Goal: Information Seeking & Learning: Check status

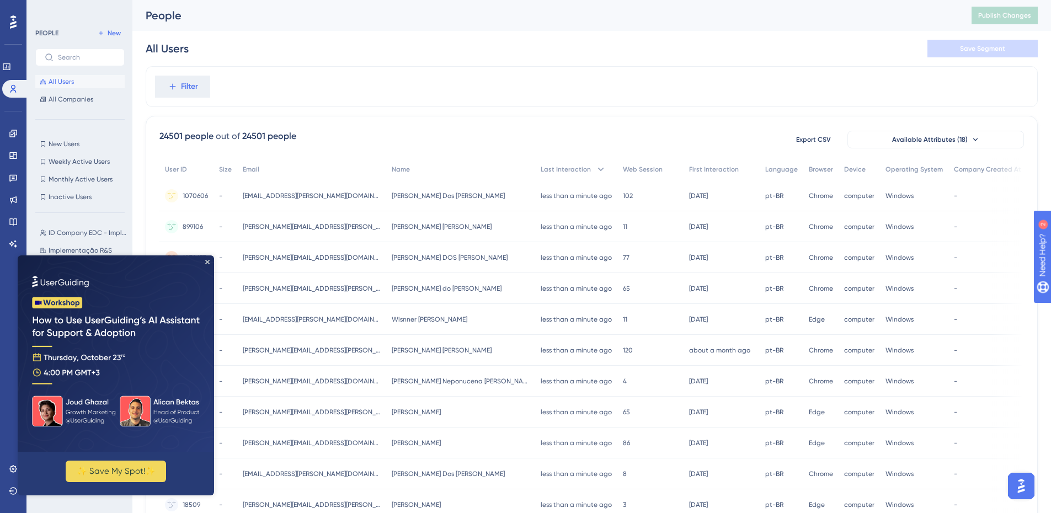
click at [208, 259] on img at bounding box center [116, 353] width 196 height 196
click at [209, 260] on icon "Close Preview" at bounding box center [207, 262] width 4 height 4
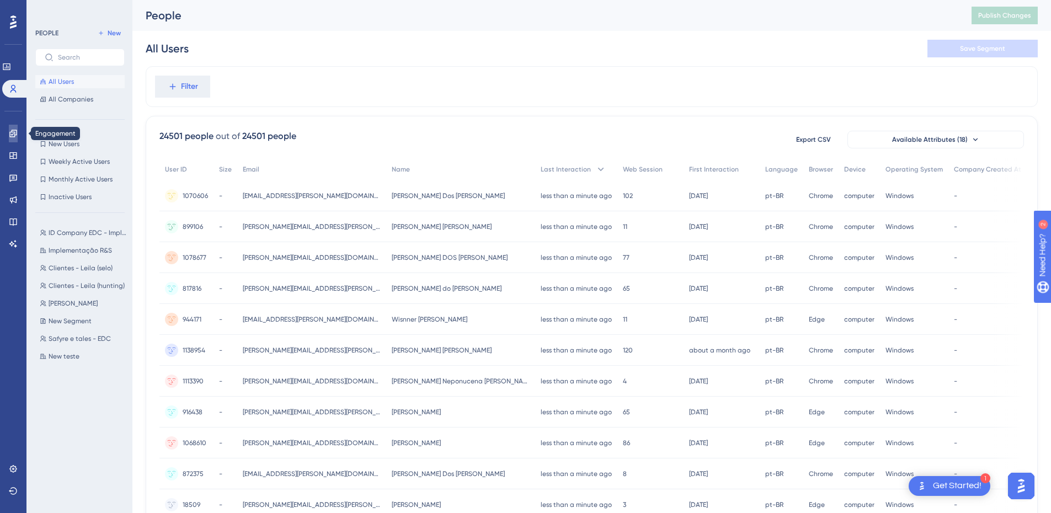
click at [12, 131] on icon at bounding box center [13, 133] width 9 height 9
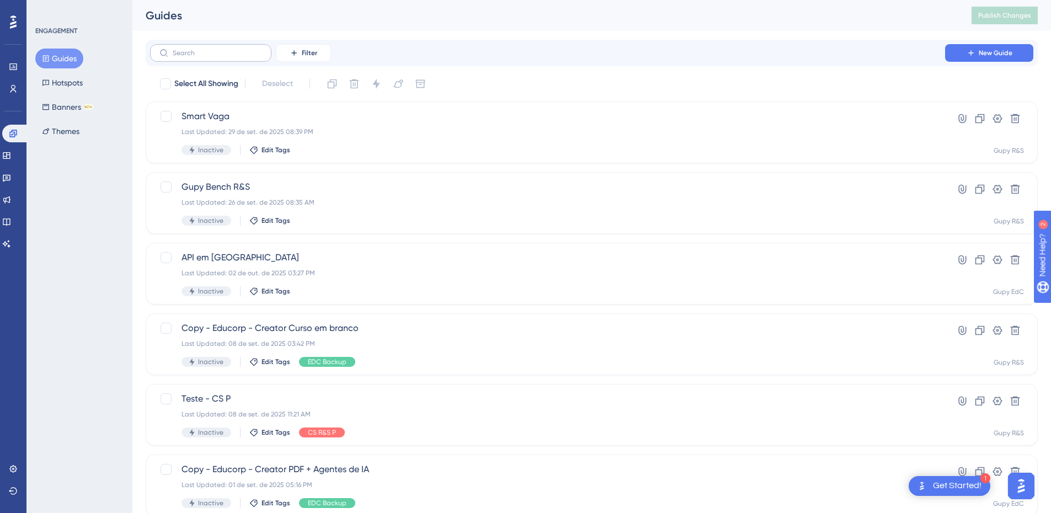
click at [237, 57] on label at bounding box center [210, 53] width 121 height 18
click at [237, 57] on input "text" at bounding box center [217, 53] width 89 height 8
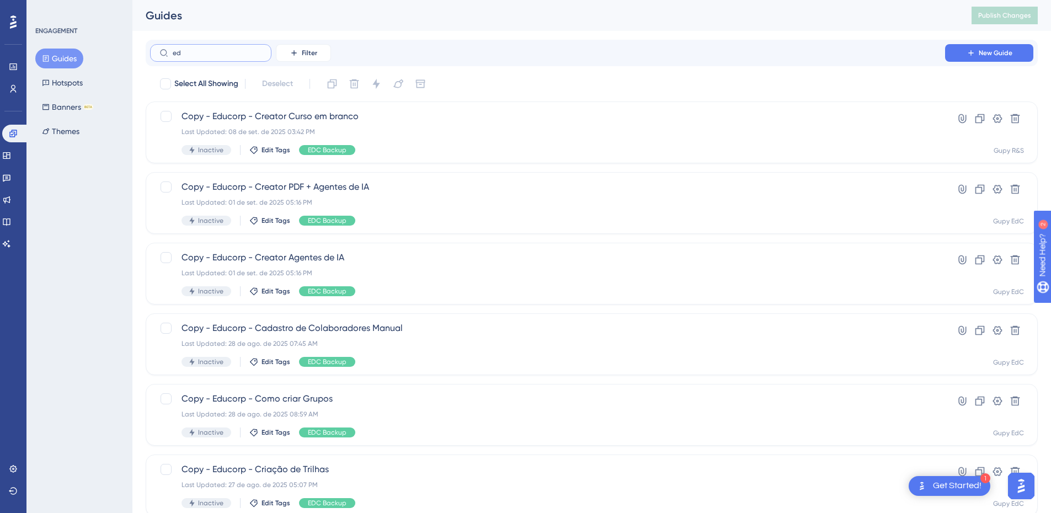
type input "edc"
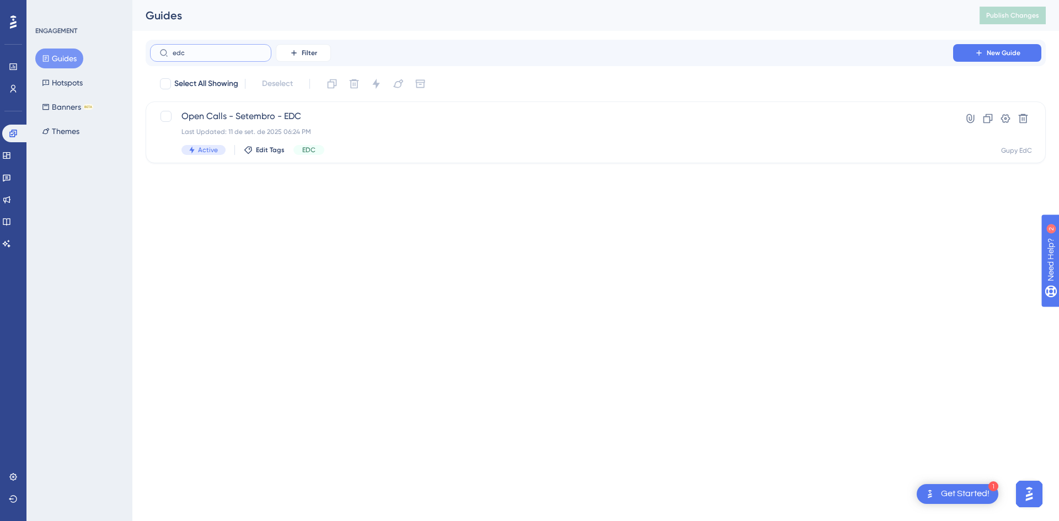
drag, startPoint x: 196, startPoint y: 45, endPoint x: 43, endPoint y: 23, distance: 154.9
click at [132, 24] on div "Performance Users Engagement Widgets Feedback Product Updates Knowledge Base AI…" at bounding box center [595, 90] width 927 height 181
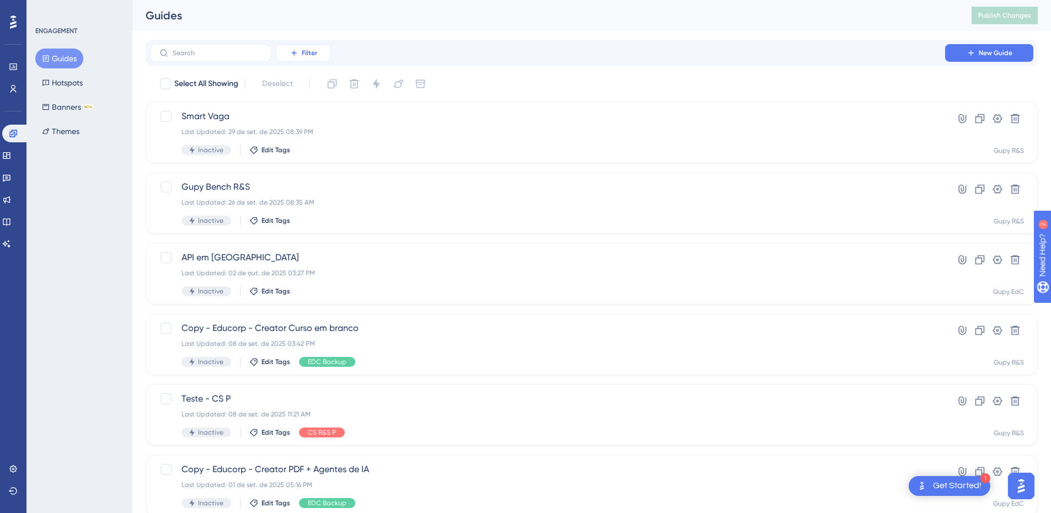
click at [318, 58] on button "Filter" at bounding box center [303, 53] width 55 height 18
click at [312, 84] on div "Tags Tags" at bounding box center [314, 84] width 45 height 22
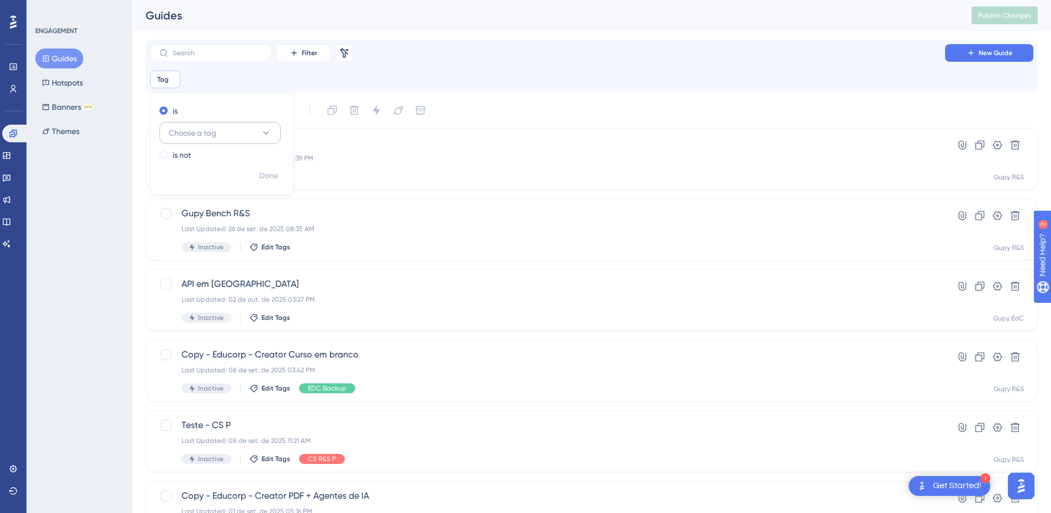
click at [212, 130] on span "Choose a tag" at bounding box center [192, 132] width 47 height 13
click at [220, 273] on div "EDC Implementação EDC Implementação" at bounding box center [219, 266] width 89 height 22
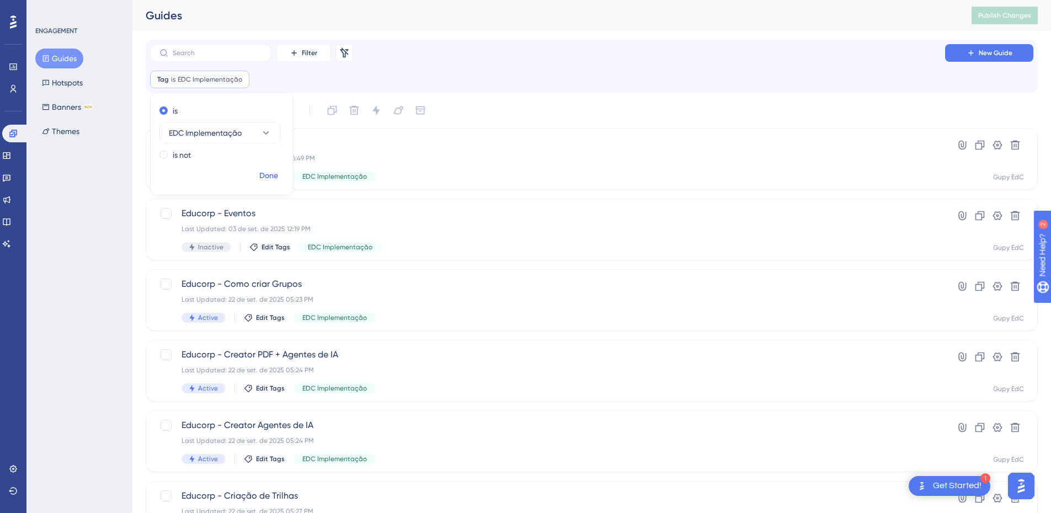
click at [257, 173] on button "Done" at bounding box center [268, 176] width 31 height 20
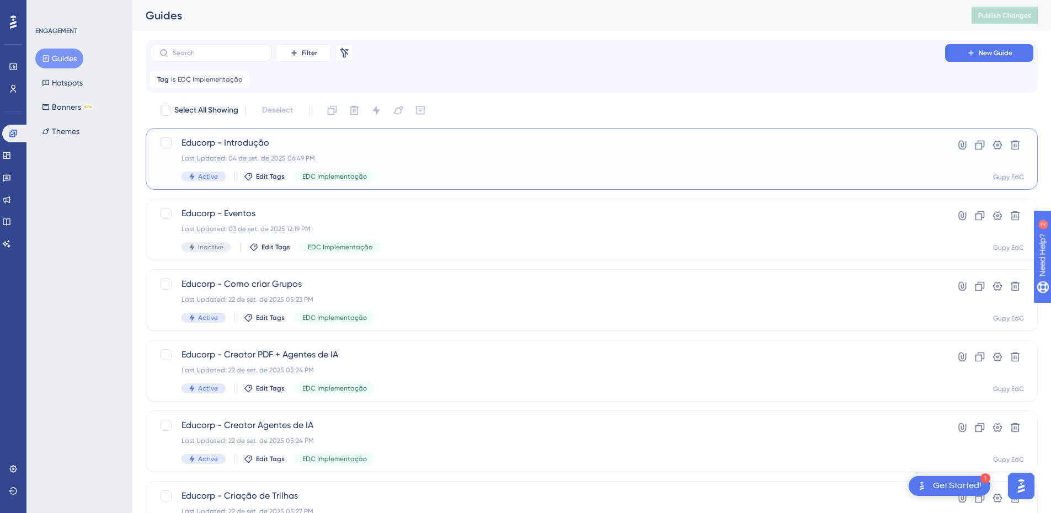
click at [239, 148] on span "Educorp - Introdução" at bounding box center [547, 142] width 732 height 13
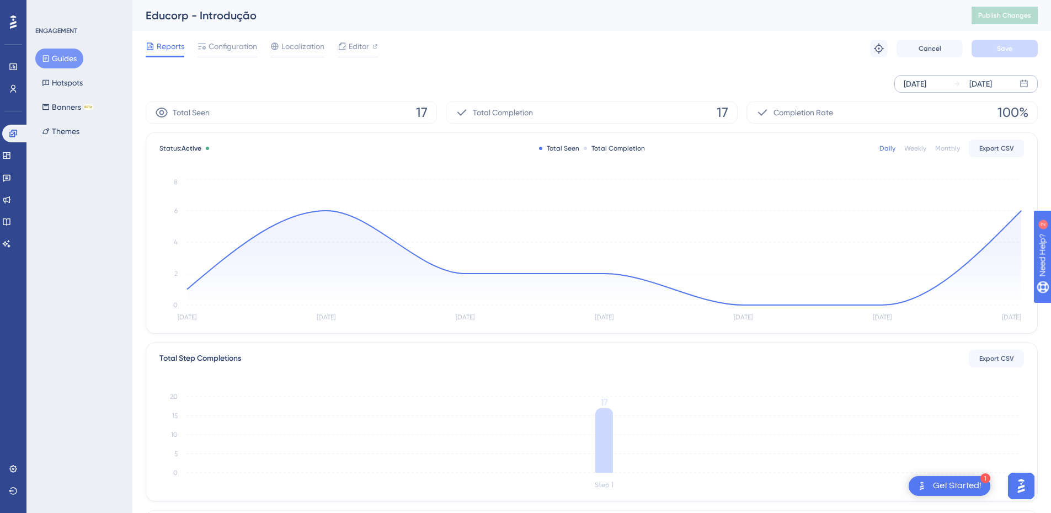
click at [926, 79] on div "[DATE]" at bounding box center [915, 83] width 23 height 13
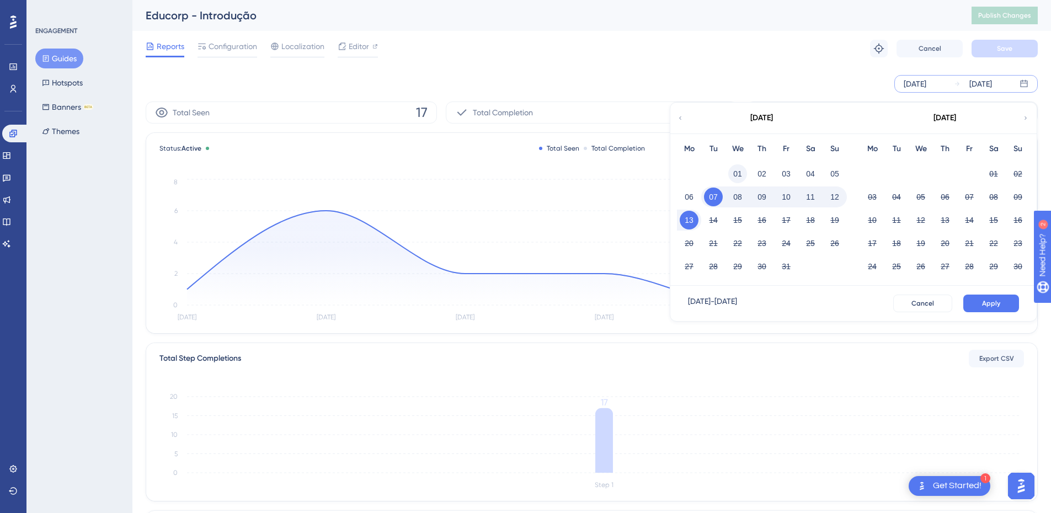
click at [734, 165] on button "01" at bounding box center [737, 173] width 19 height 19
click at [1009, 307] on button "Apply" at bounding box center [991, 304] width 56 height 18
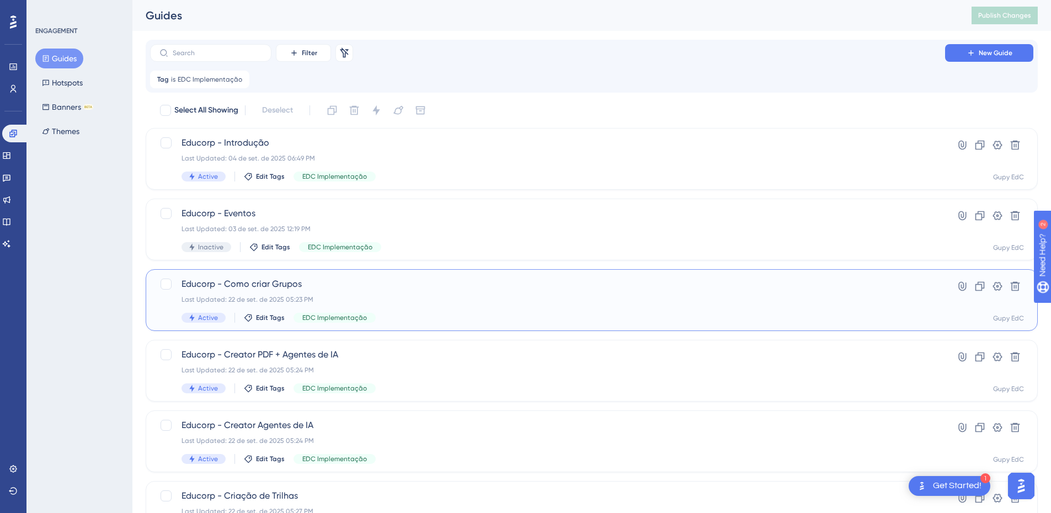
click at [262, 294] on div "Educorp - Como criar Grupos Last Updated: 22 de set. de 2025 05:23 PM Active Ed…" at bounding box center [547, 299] width 732 height 45
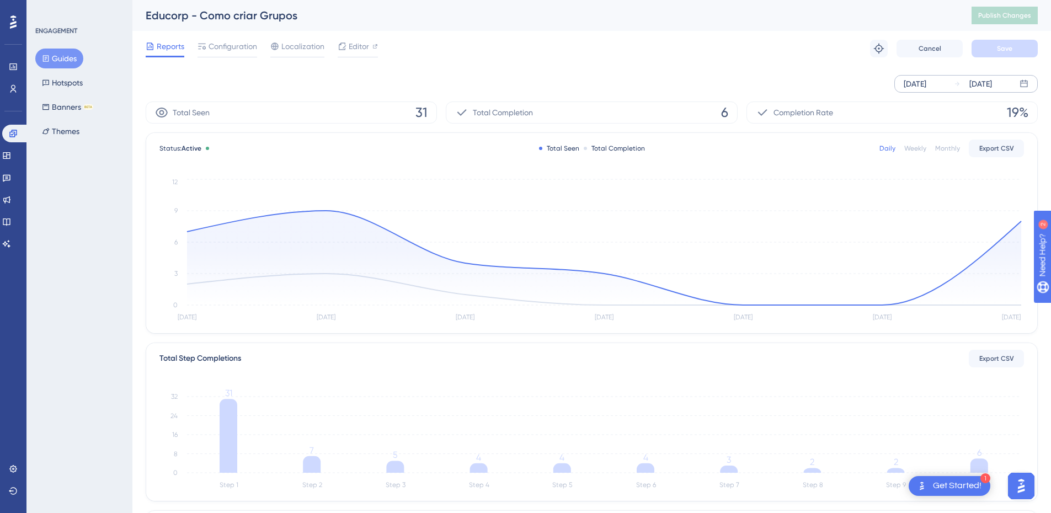
click at [989, 84] on div "[DATE]" at bounding box center [980, 83] width 23 height 13
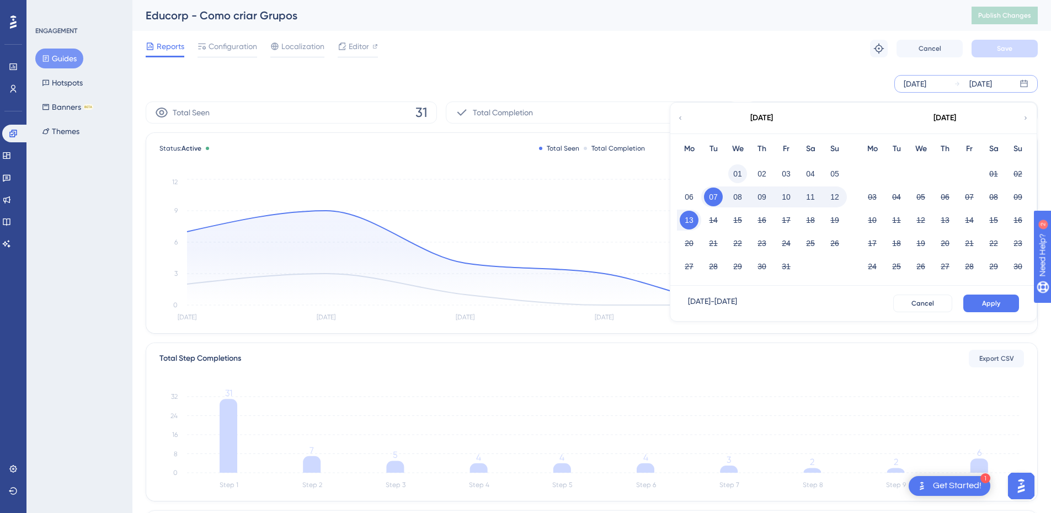
click at [739, 170] on button "01" at bounding box center [737, 173] width 19 height 19
click at [739, 176] on button "01" at bounding box center [737, 173] width 19 height 19
click at [806, 56] on div "Reports Configuration Localization Editor Troubleshoot Cancel Save" at bounding box center [592, 48] width 892 height 35
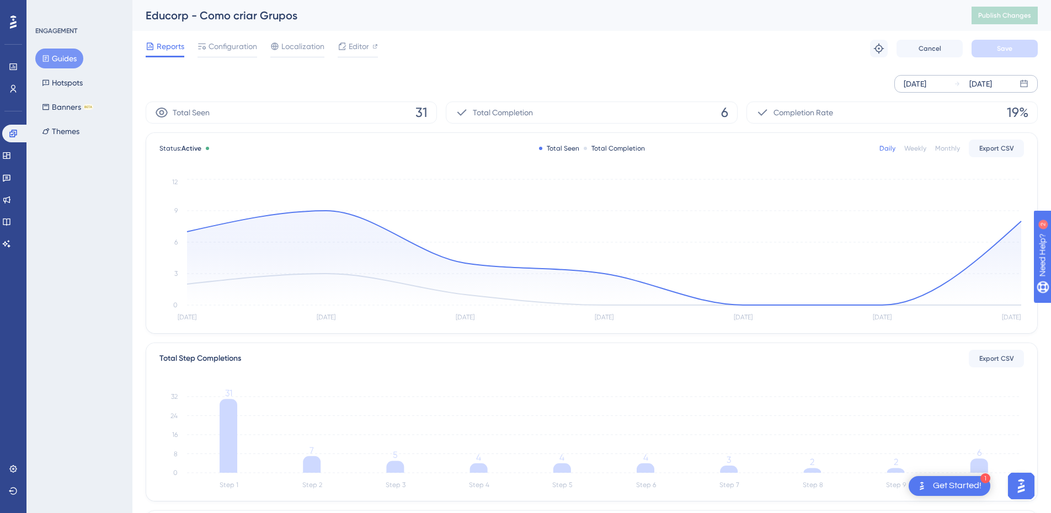
click at [985, 85] on div "[DATE]" at bounding box center [980, 83] width 23 height 13
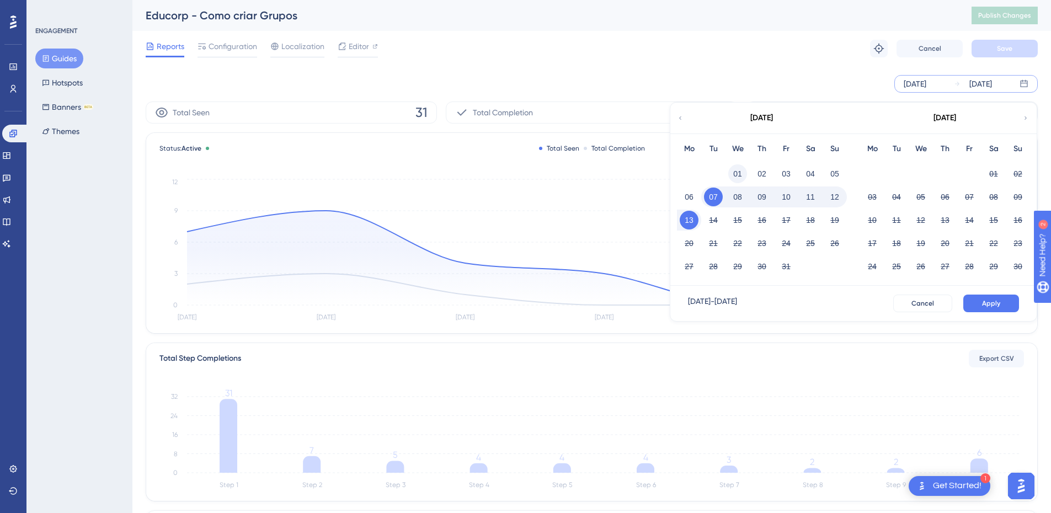
click at [733, 174] on button "01" at bounding box center [737, 173] width 19 height 19
click at [989, 305] on span "Apply" at bounding box center [991, 303] width 18 height 9
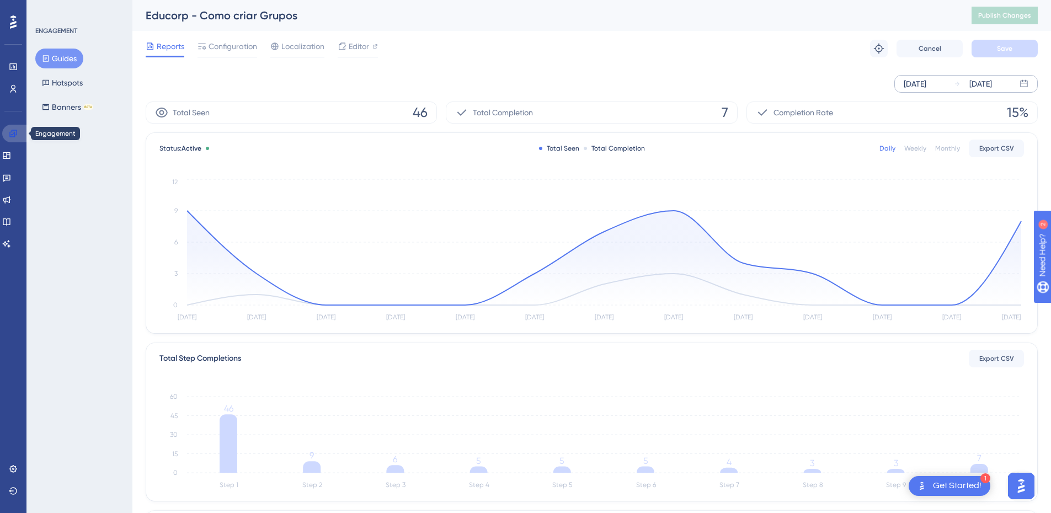
click at [12, 137] on icon at bounding box center [13, 133] width 9 height 9
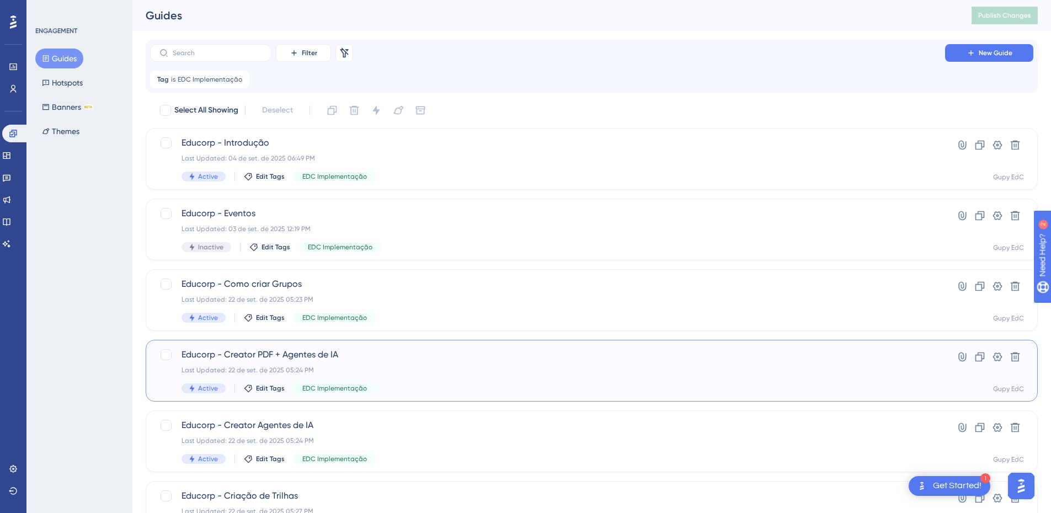
click at [277, 354] on span "Educorp - Creator PDF + Agentes de IA" at bounding box center [547, 354] width 732 height 13
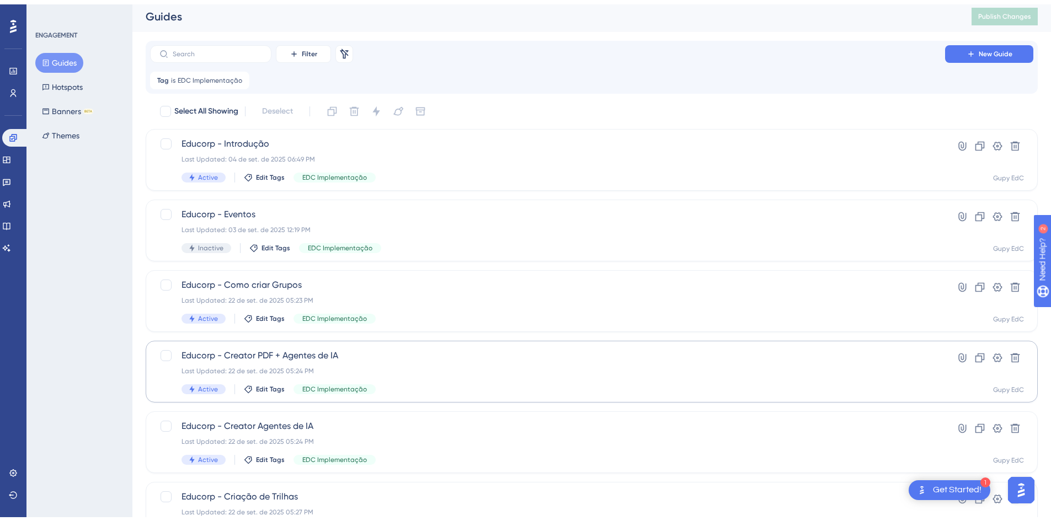
scroll to position [55, 0]
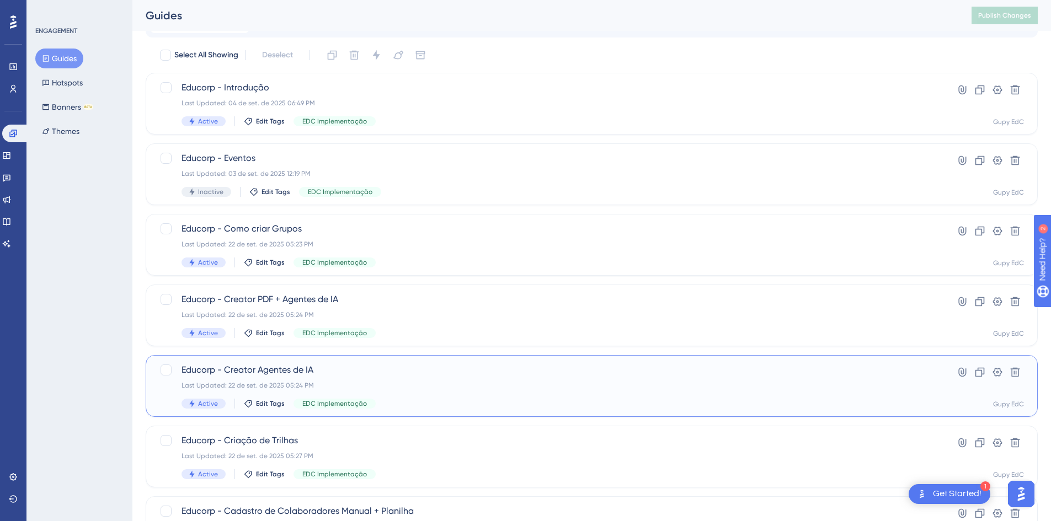
click at [305, 370] on span "Educorp - Creator Agentes de IA" at bounding box center [547, 370] width 732 height 13
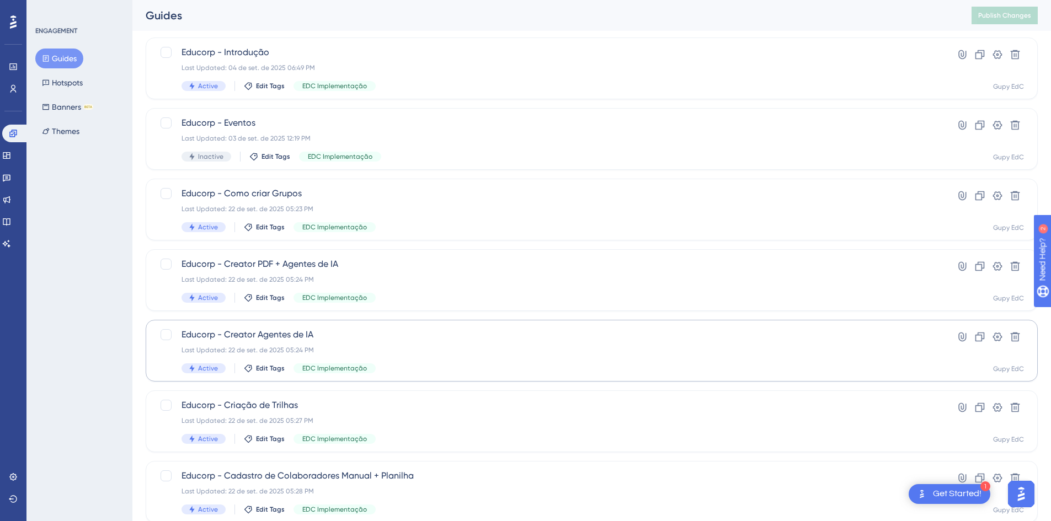
scroll to position [110, 0]
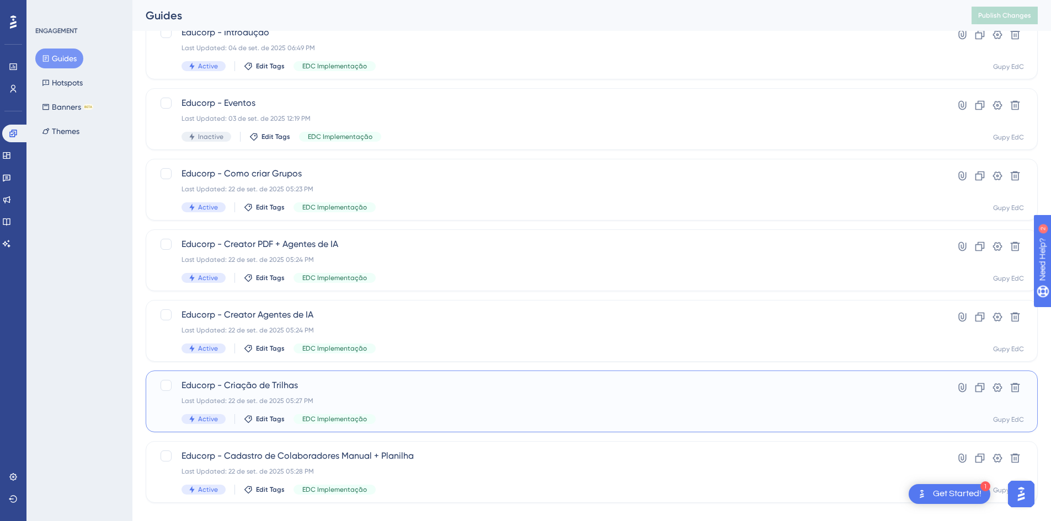
click at [279, 398] on div "Last Updated: 22 de set. de 2025 05:27 PM" at bounding box center [547, 401] width 732 height 9
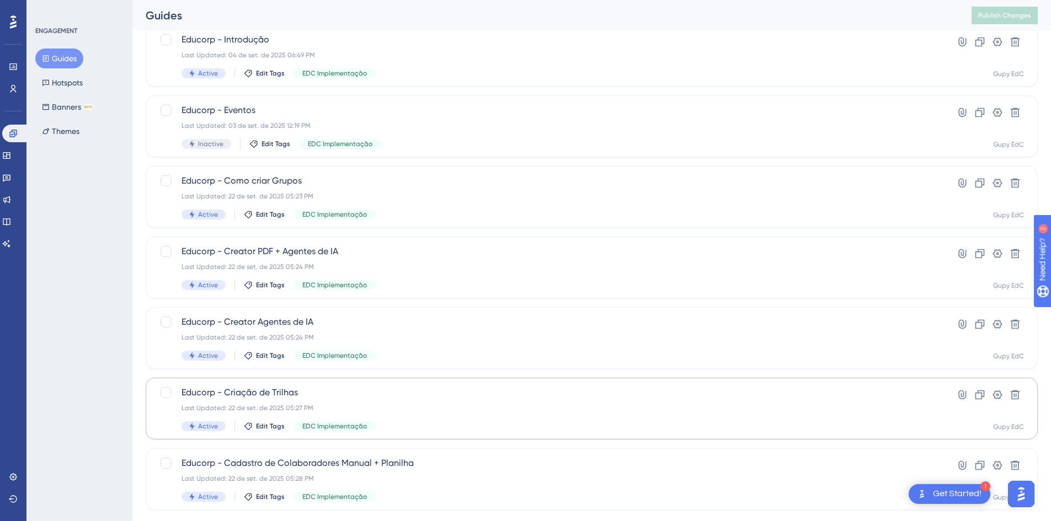
scroll to position [127, 0]
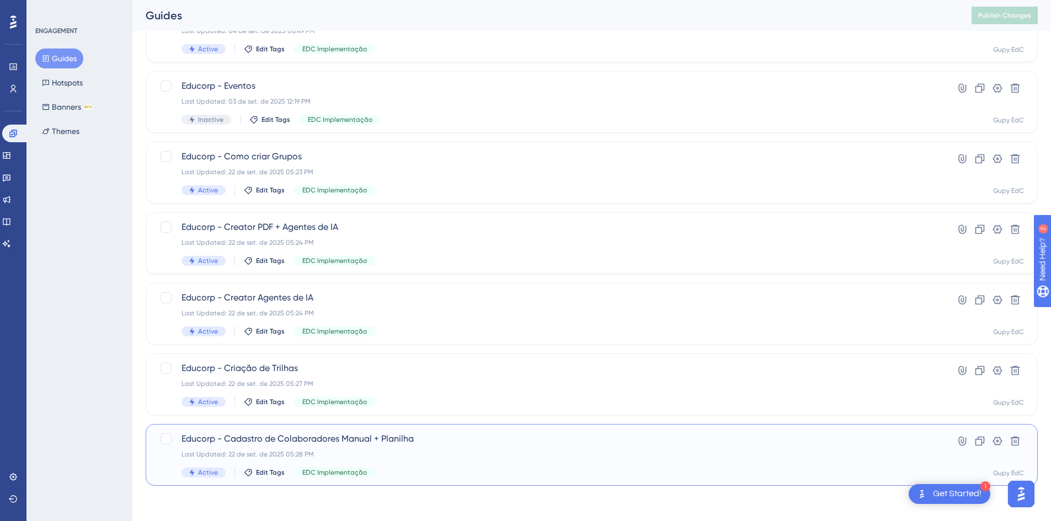
click at [287, 456] on div "Last Updated: 22 de set. de 2025 05:28 PM" at bounding box center [547, 454] width 732 height 9
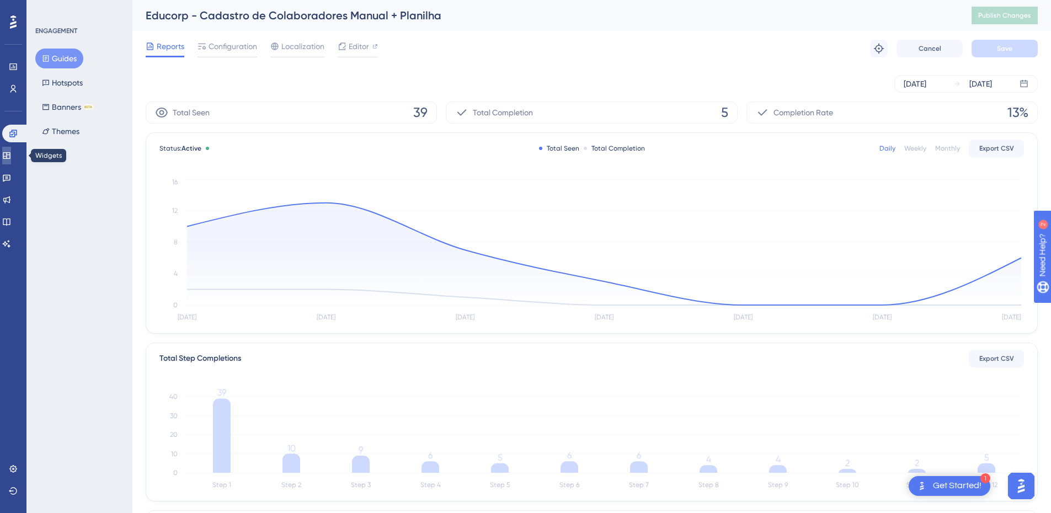
click at [10, 154] on icon at bounding box center [6, 155] width 7 height 7
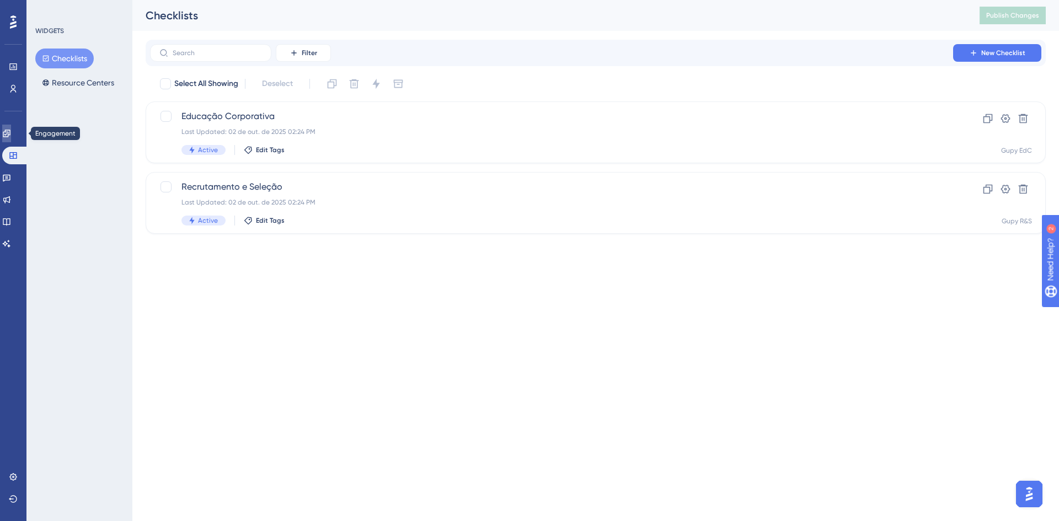
click at [10, 132] on icon at bounding box center [6, 133] width 7 height 7
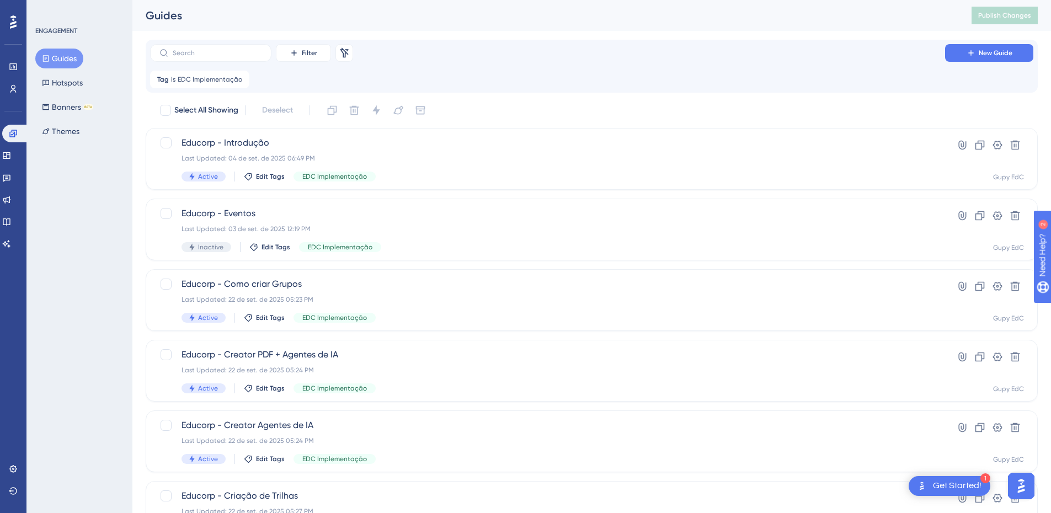
click at [19, 166] on div "Engagement Widgets Feedback Product Updates Knowledge Base AI Assistant" at bounding box center [13, 189] width 22 height 128
click at [10, 153] on icon at bounding box center [6, 155] width 7 height 7
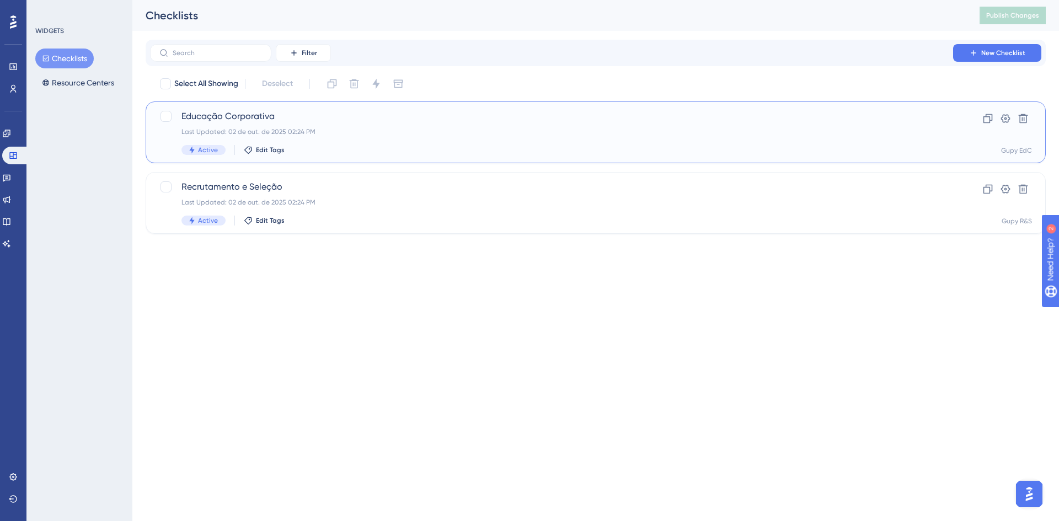
click at [293, 115] on span "Educação Corporativa" at bounding box center [551, 116] width 740 height 13
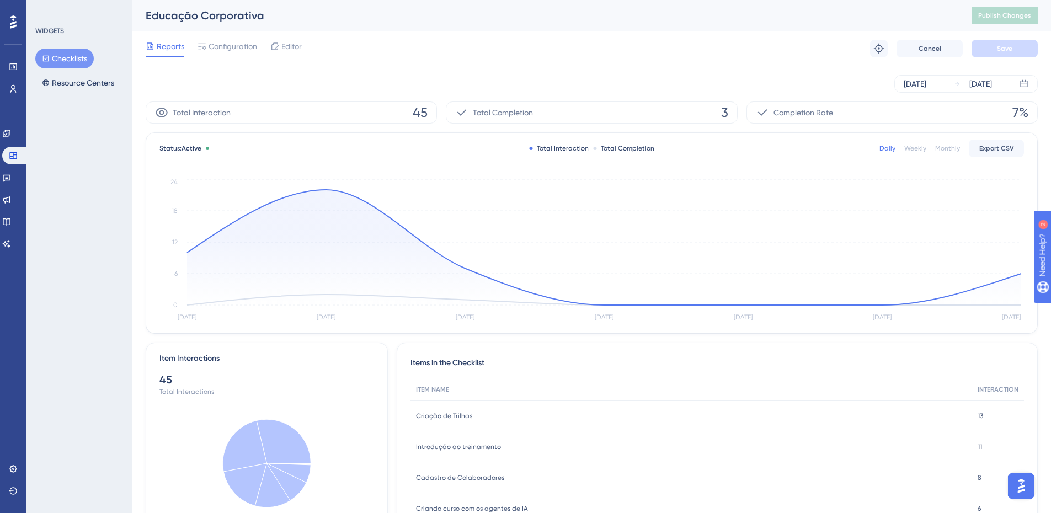
click at [236, 25] on div "Educação Corporativa Publish Changes" at bounding box center [591, 15] width 919 height 31
drag, startPoint x: 238, startPoint y: 47, endPoint x: 269, endPoint y: 54, distance: 32.3
click at [238, 48] on span "Configuration" at bounding box center [233, 46] width 49 height 13
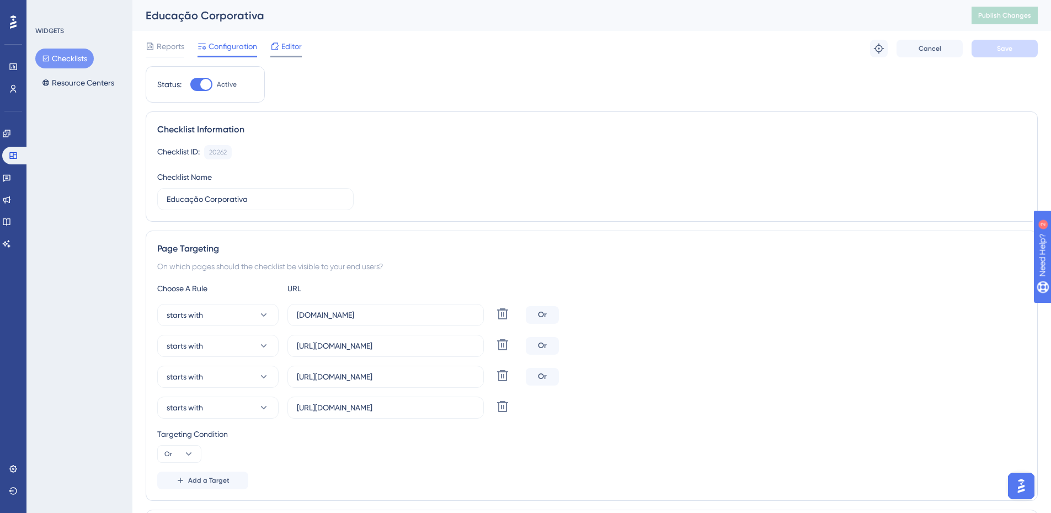
click at [285, 48] on span "Editor" at bounding box center [291, 46] width 20 height 13
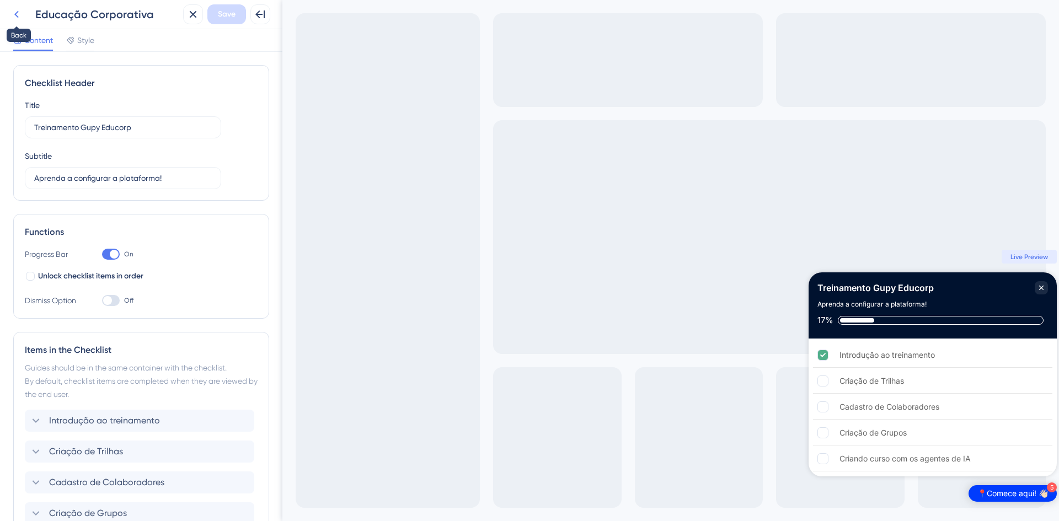
click at [19, 10] on icon at bounding box center [16, 14] width 13 height 13
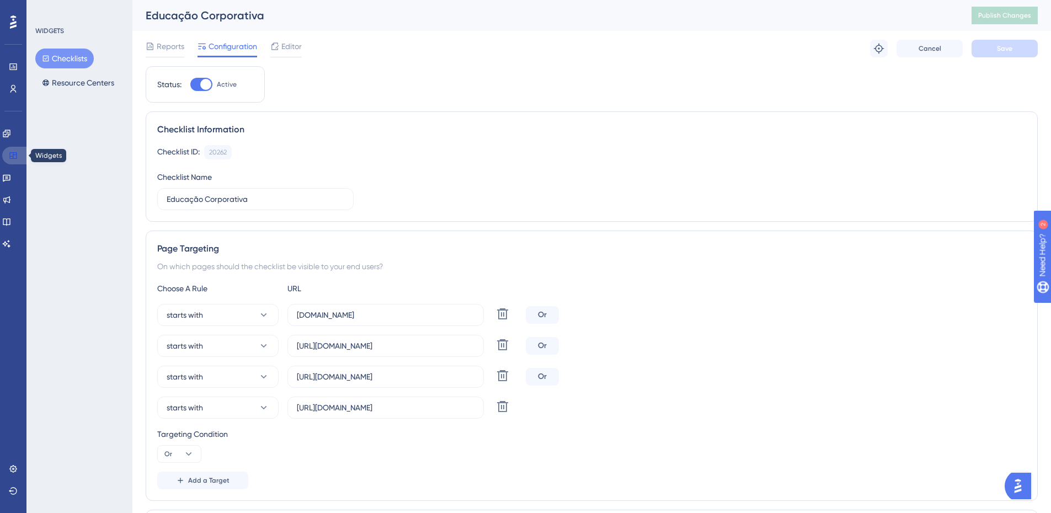
click at [14, 158] on icon at bounding box center [13, 155] width 9 height 9
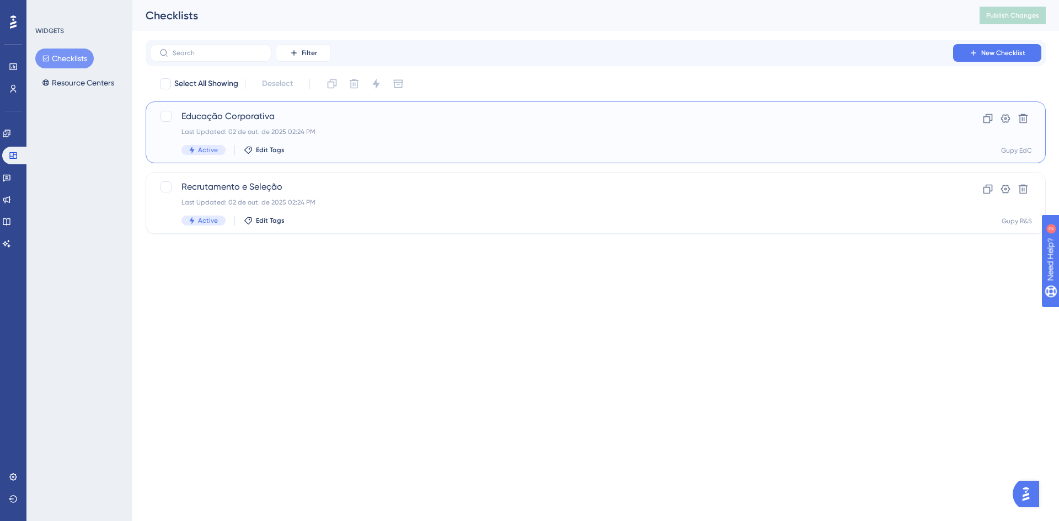
click at [270, 120] on span "Educação Corporativa" at bounding box center [551, 116] width 740 height 13
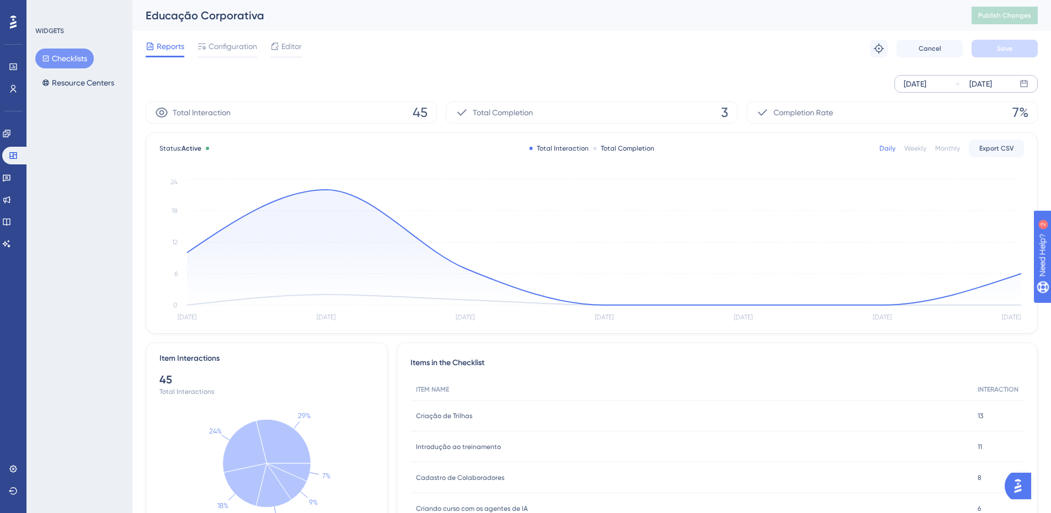
click at [992, 83] on div "[DATE]" at bounding box center [980, 83] width 23 height 13
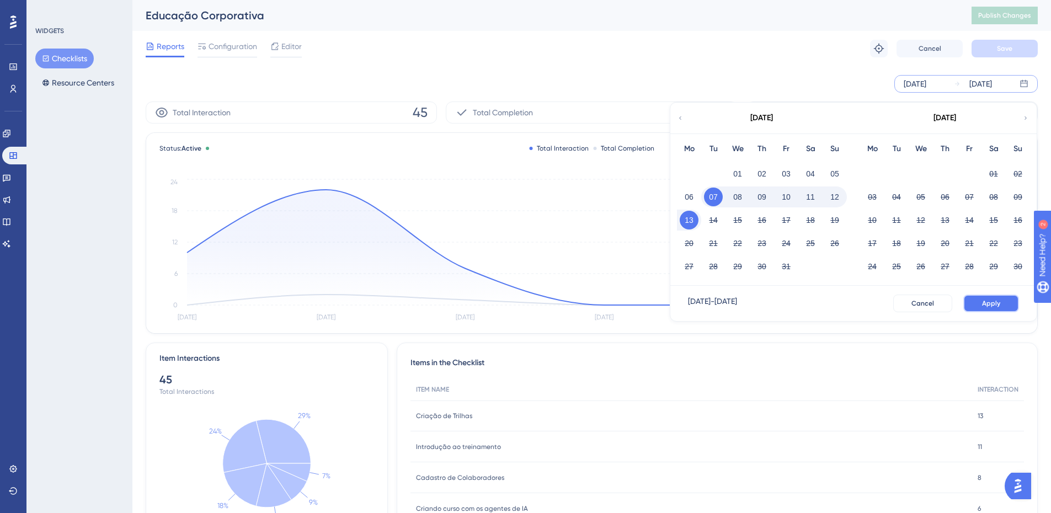
click at [999, 300] on span "Apply" at bounding box center [991, 303] width 18 height 9
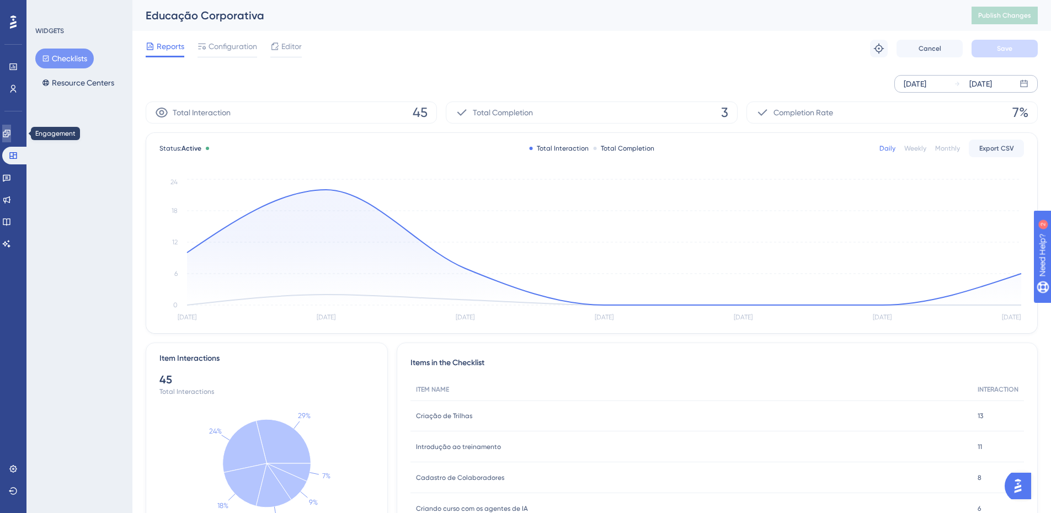
click at [11, 136] on link at bounding box center [6, 134] width 9 height 18
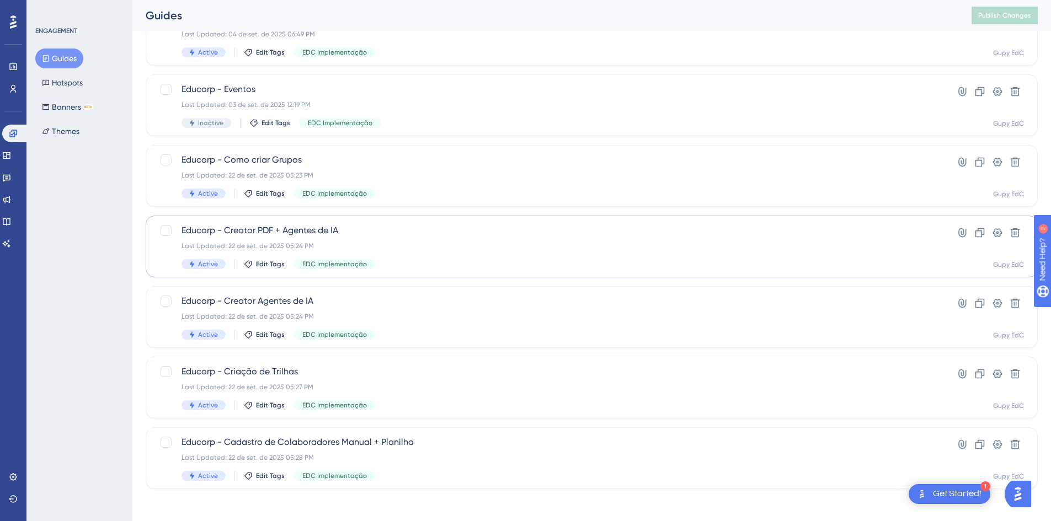
scroll to position [127, 0]
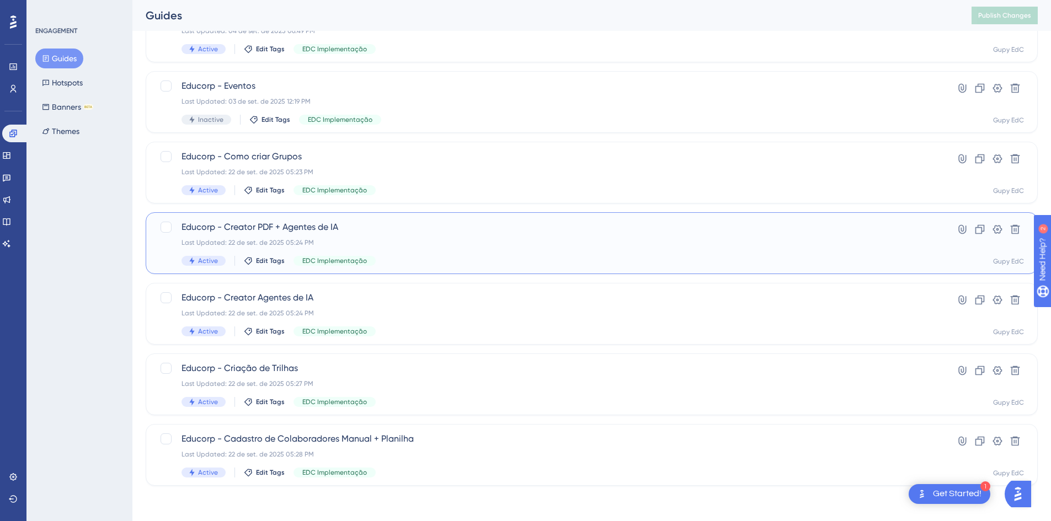
click at [327, 238] on div "Last Updated: 22 de set. de 2025 05:24 PM" at bounding box center [547, 242] width 732 height 9
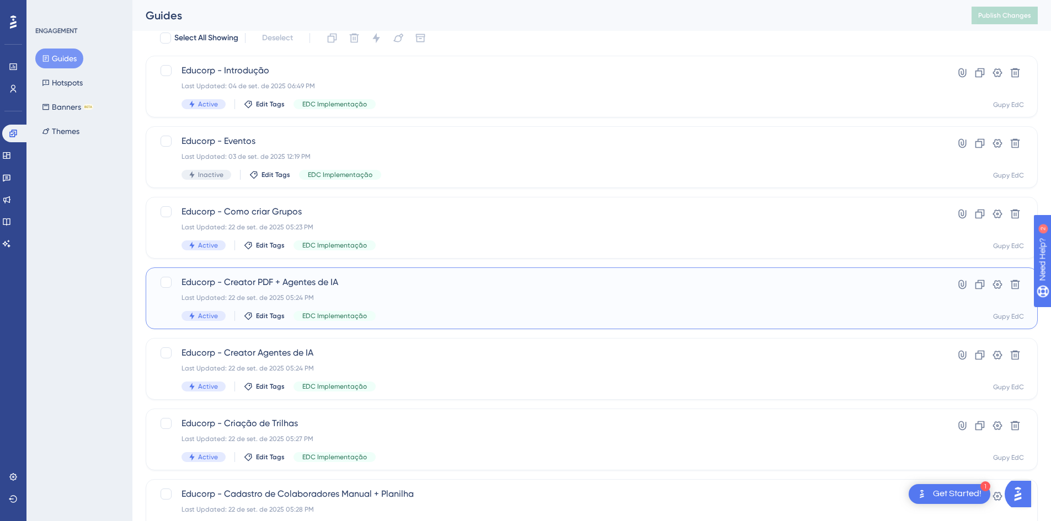
click at [290, 276] on span "Educorp - Creator PDF + Agentes de IA" at bounding box center [547, 282] width 732 height 13
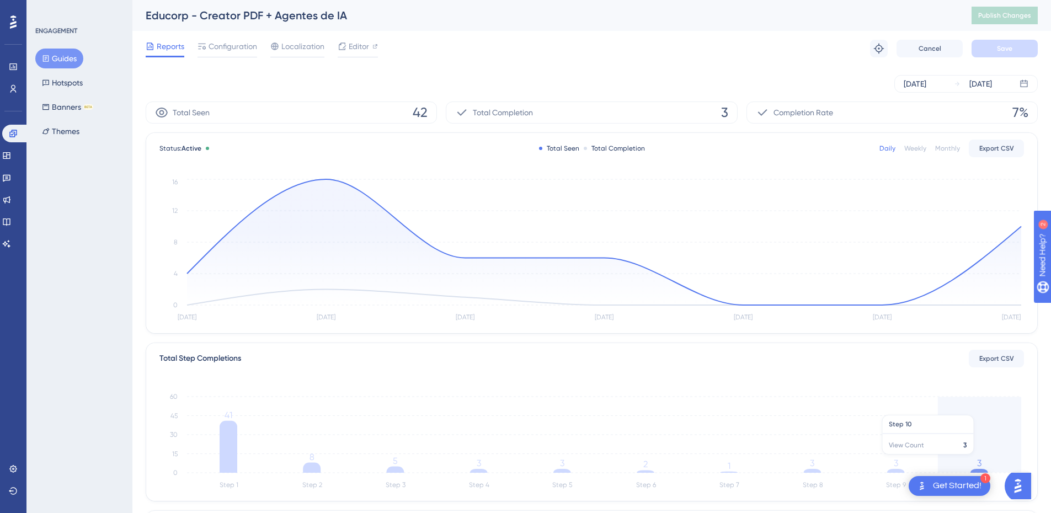
click at [981, 460] on tspan "3" at bounding box center [979, 463] width 4 height 10
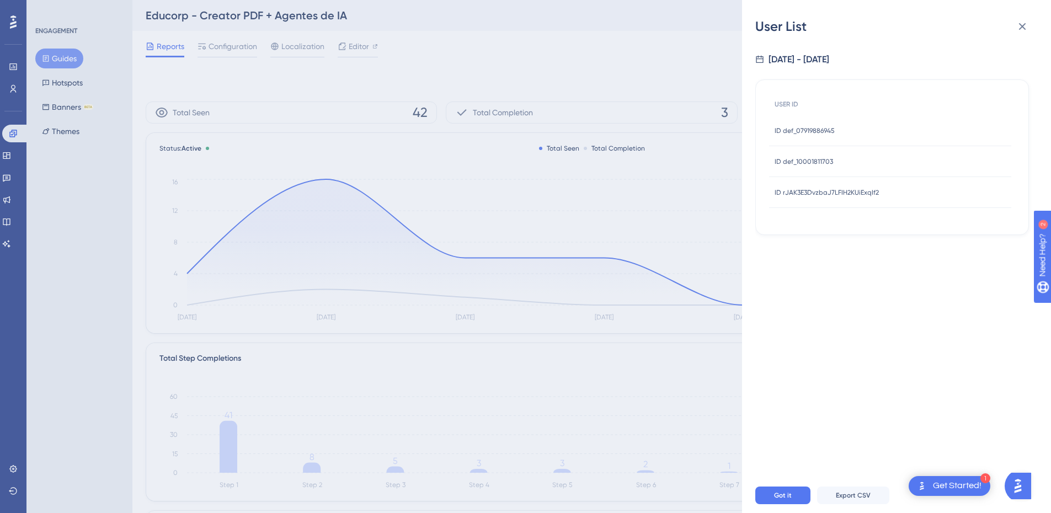
click at [820, 123] on div "ID def_07919886945 ID def_07919886945" at bounding box center [805, 130] width 60 height 31
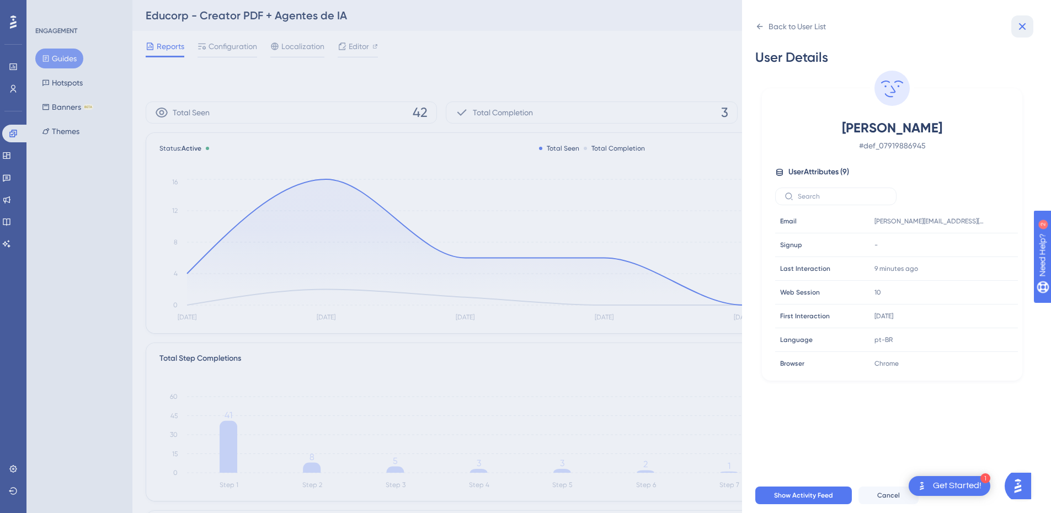
click at [1024, 27] on icon at bounding box center [1022, 26] width 13 height 13
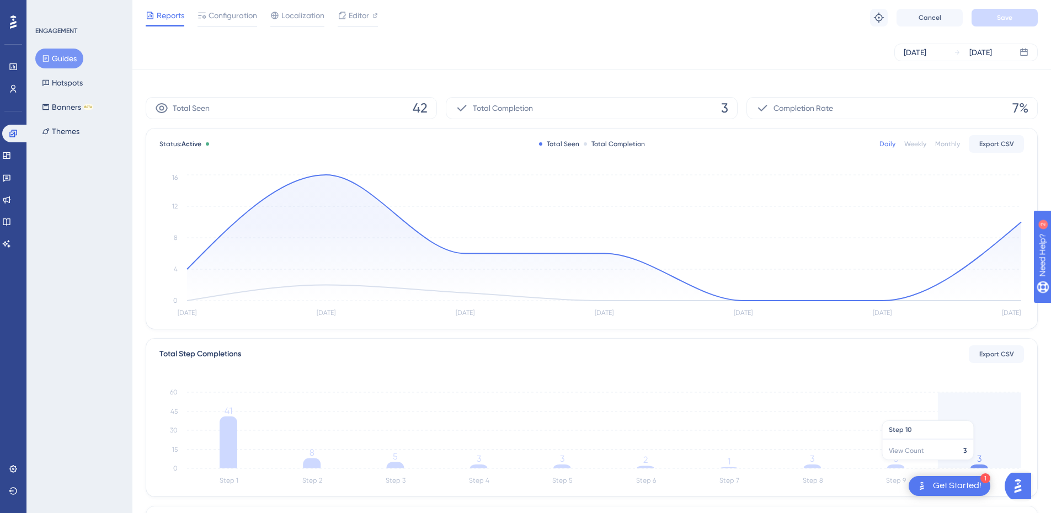
scroll to position [110, 0]
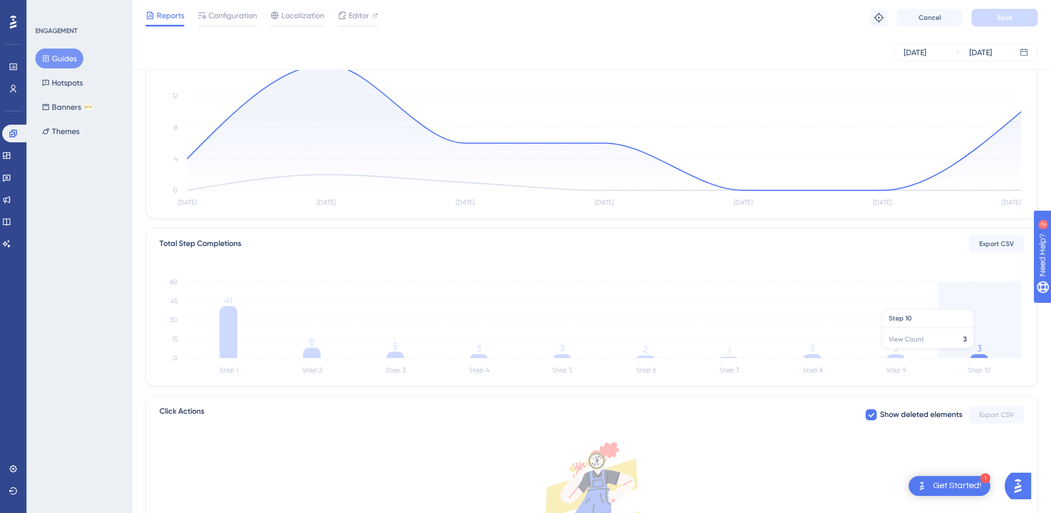
click at [985, 354] on icon "Step 1 Step 2 Step 3 Step 4 Step 5 Step 6 Step 7 Step 8 Step 9 Step 10 0 15 30 …" at bounding box center [591, 324] width 864 height 105
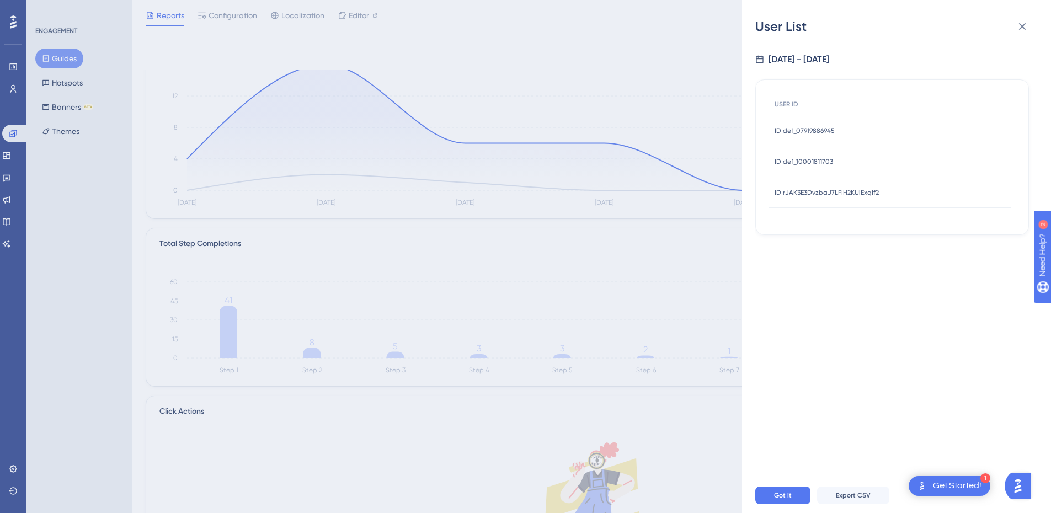
click at [800, 168] on div "ID def_10001811703 ID def_10001811703" at bounding box center [804, 161] width 58 height 31
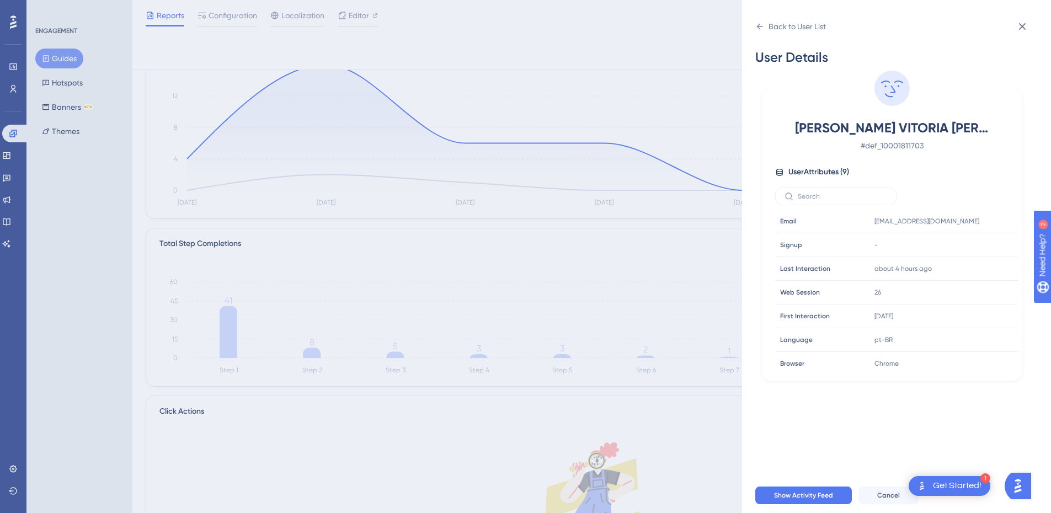
click at [686, 49] on div "Back to User List User Details [PERSON_NAME] VITORIA [PERSON_NAME] [PERSON_NAME…" at bounding box center [525, 256] width 1051 height 513
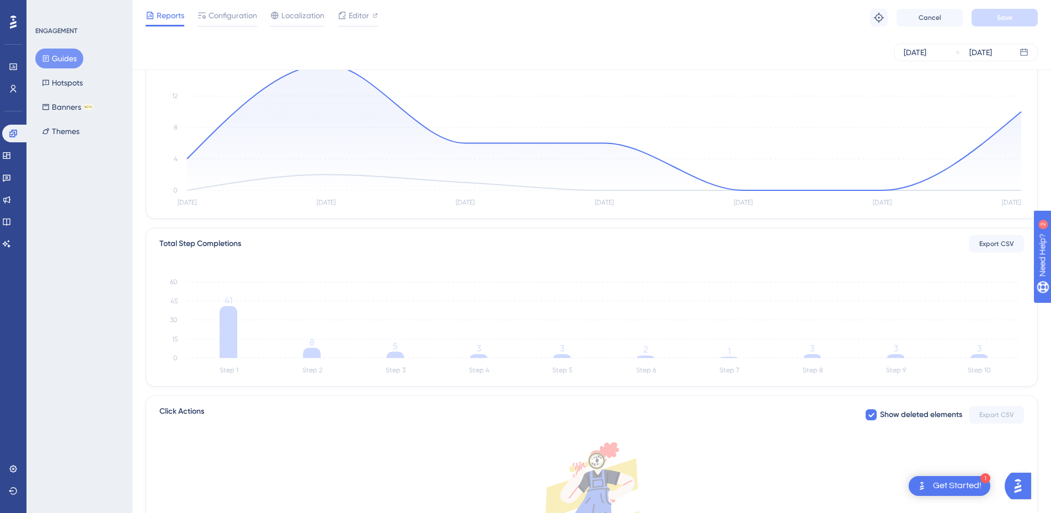
click at [984, 350] on icon "Step 1 Step 2 Step 3 Step 4 Step 5 Step 6 Step 7 Step 8 Step 9 Step 10 0 15 30 …" at bounding box center [591, 324] width 864 height 105
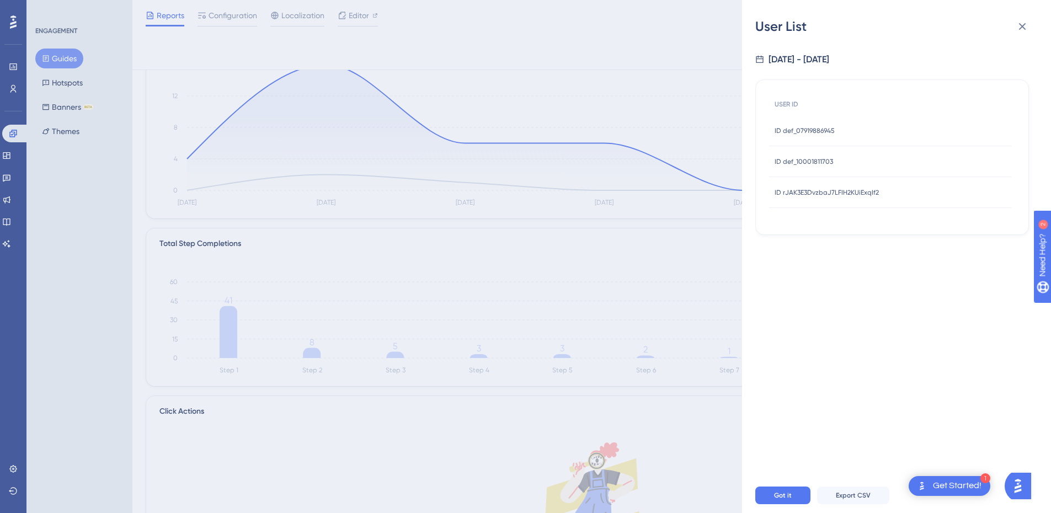
click at [843, 199] on div "ID rJAK3E3DvzbaJ7LFIH2KUiExqIf2 ID rJAK3E3DvzbaJ7LFIH2KUiExqIf2" at bounding box center [827, 192] width 104 height 31
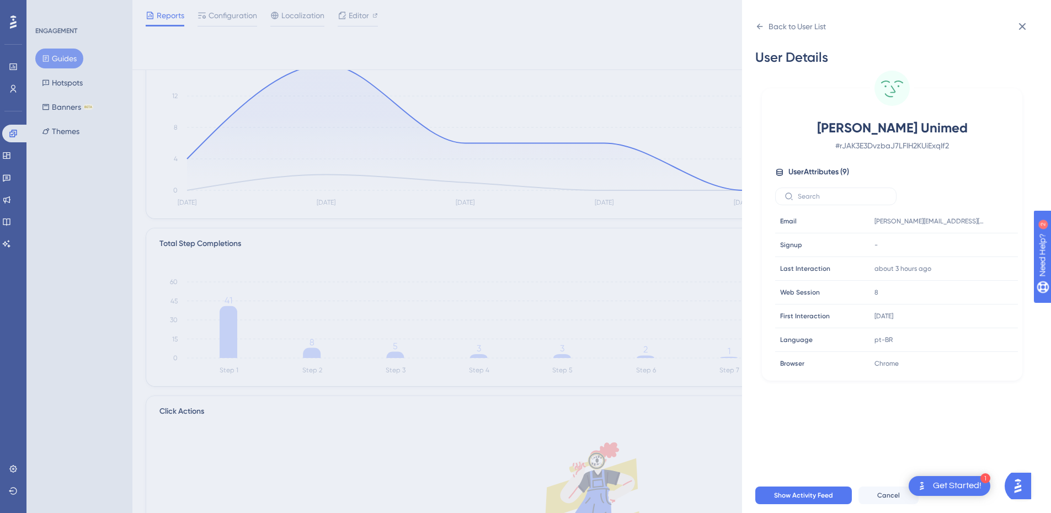
click at [711, 111] on div "Back to User List User Details [PERSON_NAME] Unimed # rJAK3E3DvzbaJ7LFIH2KUiExq…" at bounding box center [525, 256] width 1051 height 513
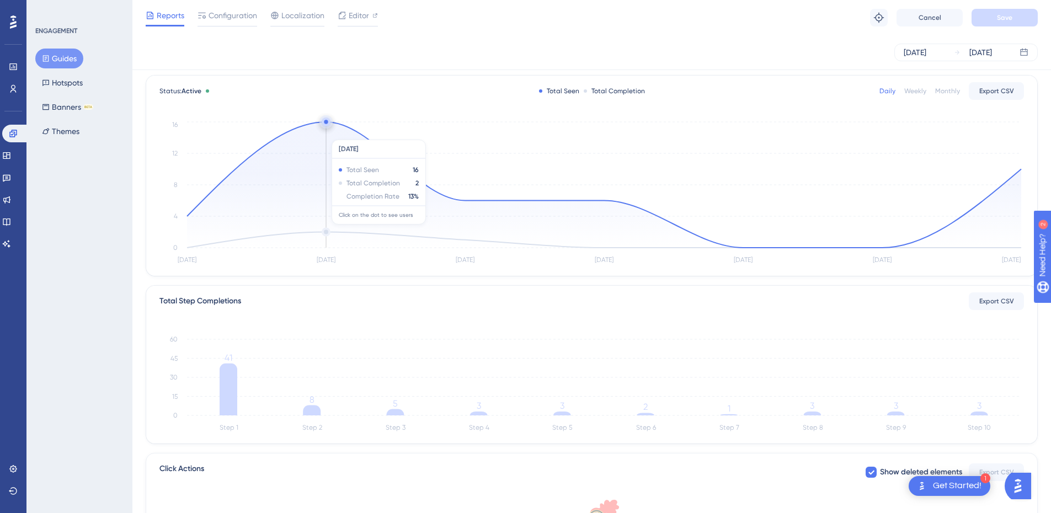
scroll to position [0, 0]
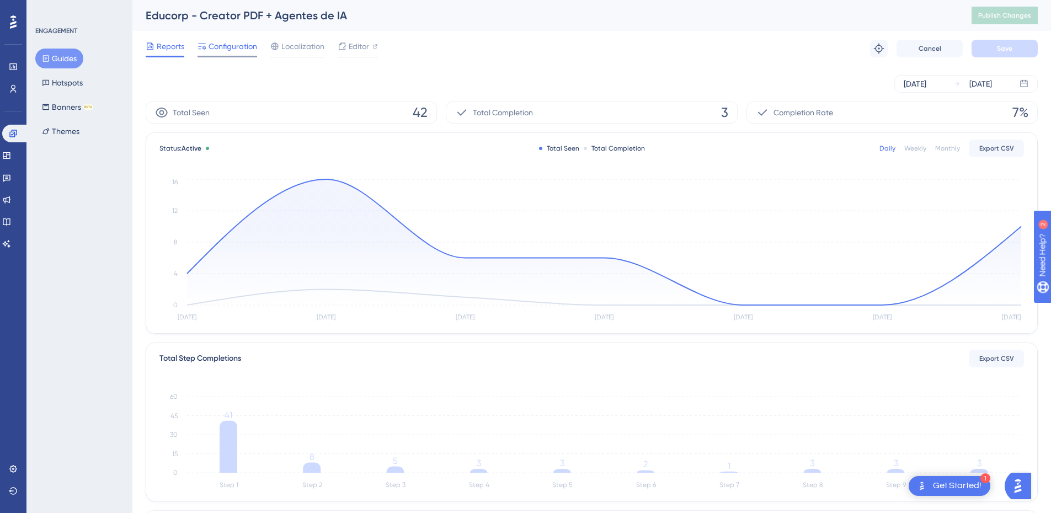
click at [220, 55] on div "Configuration" at bounding box center [227, 49] width 60 height 18
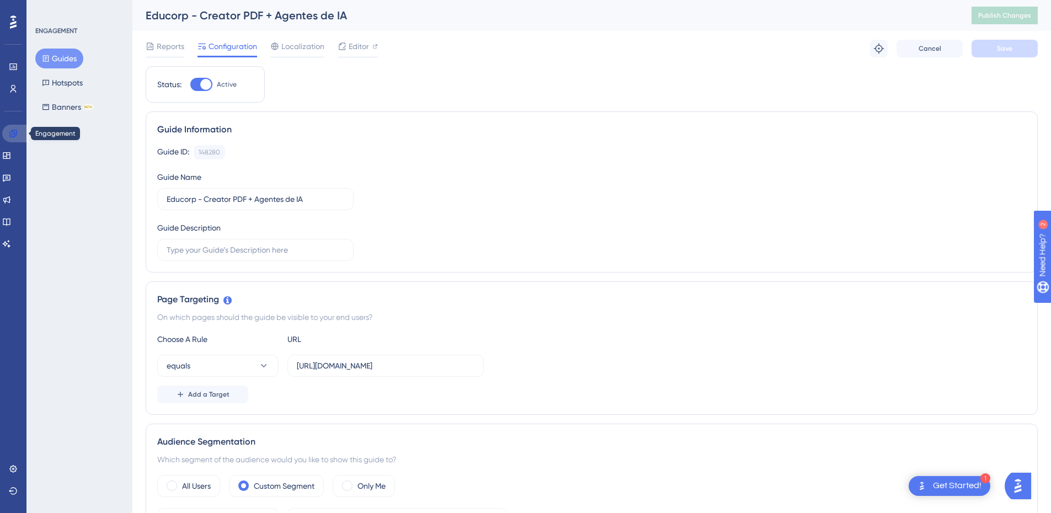
click at [14, 140] on link at bounding box center [15, 134] width 26 height 18
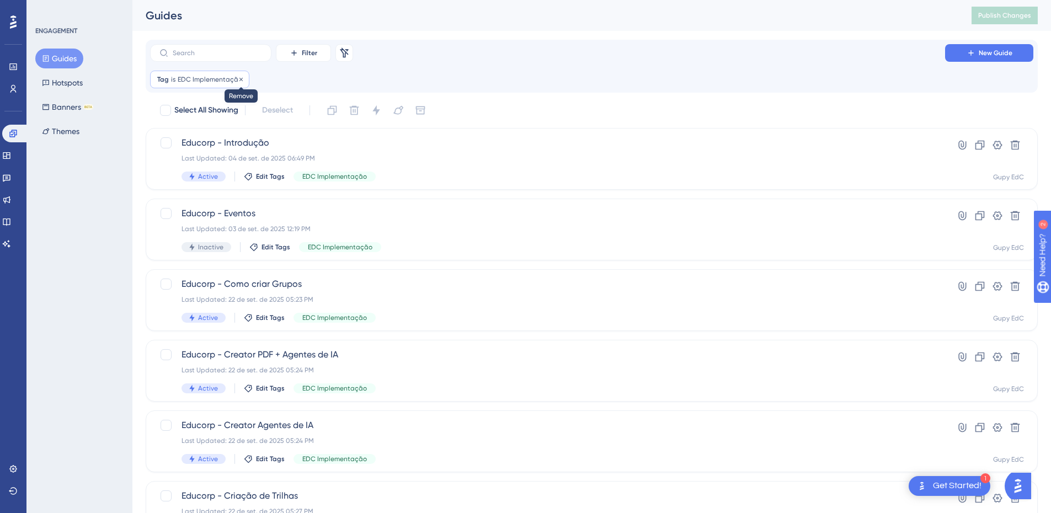
click at [238, 80] on icon at bounding box center [241, 79] width 7 height 7
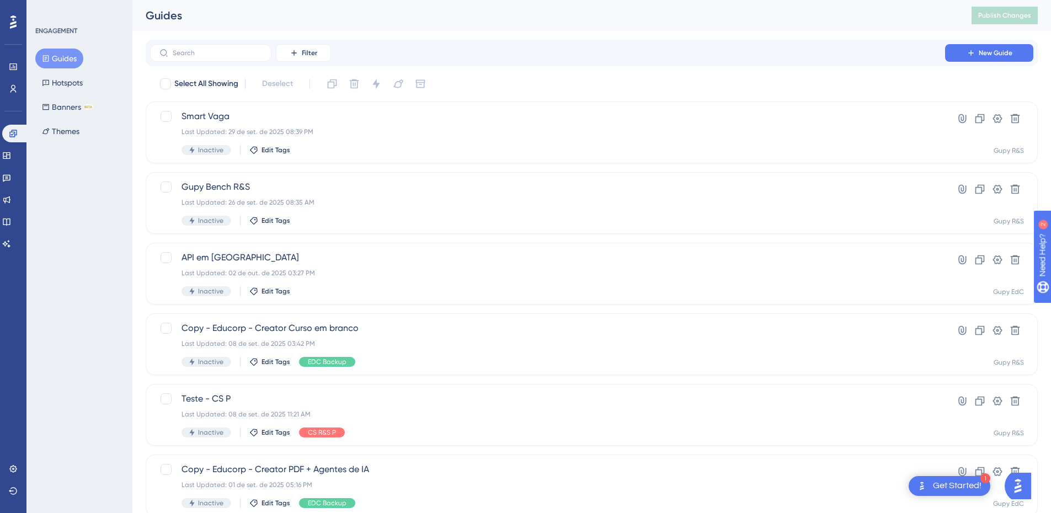
click at [319, 38] on div "Performance Users Engagement Widgets Feedback Product Updates Knowledge Base AI…" at bounding box center [591, 419] width 919 height 839
click at [307, 56] on span "Filter" at bounding box center [309, 53] width 15 height 9
click at [306, 83] on span "Tags" at bounding box center [300, 84] width 17 height 13
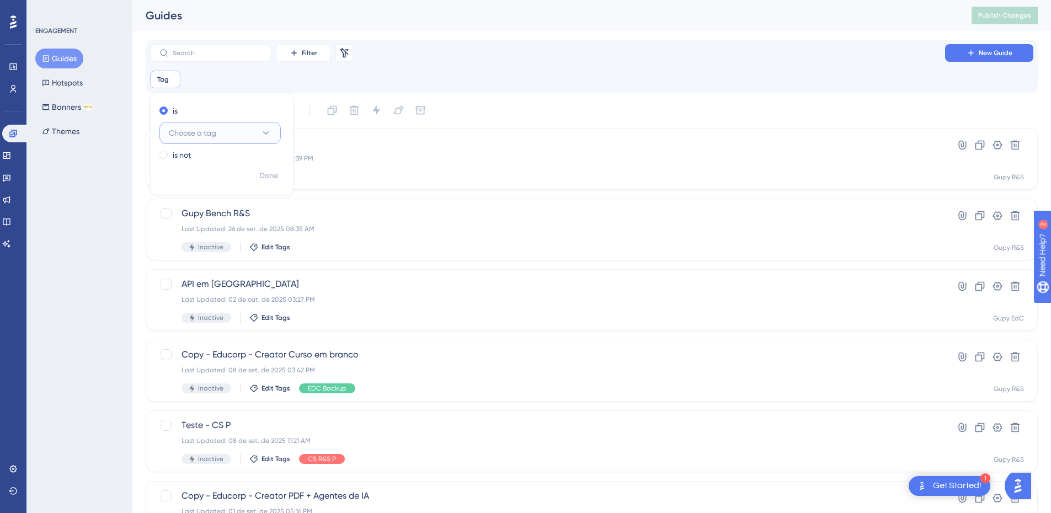
click at [204, 137] on span "Choose a tag" at bounding box center [192, 132] width 47 height 13
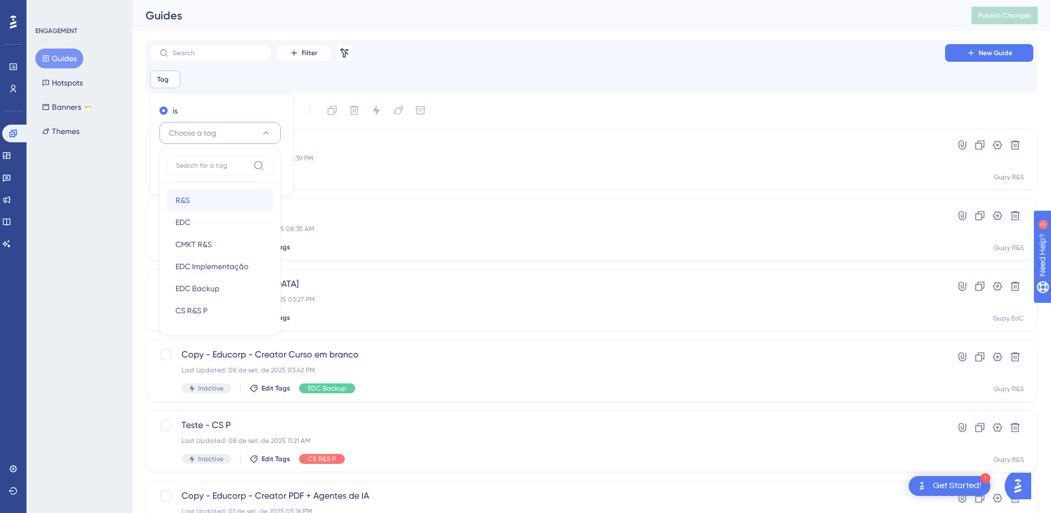
click at [196, 202] on div "R&S R&S" at bounding box center [219, 200] width 89 height 22
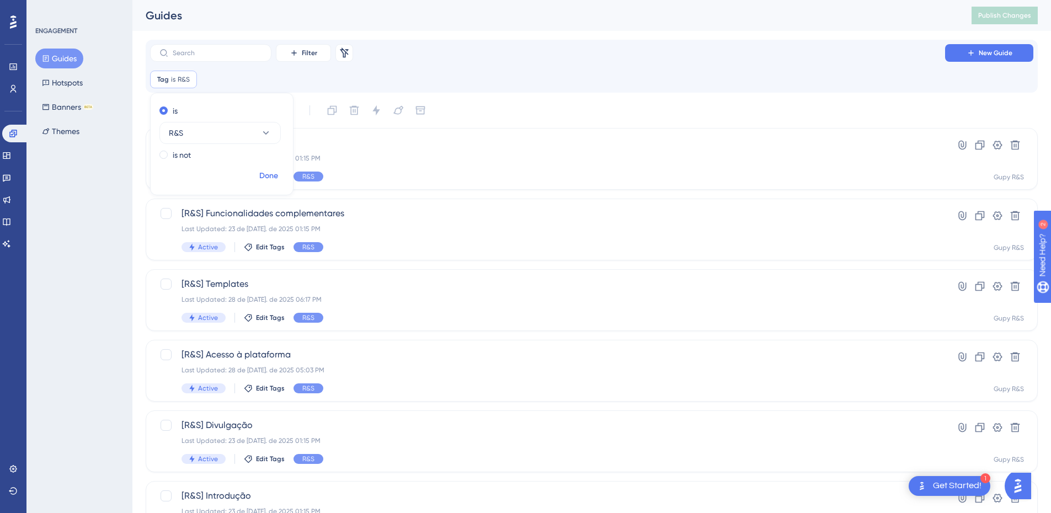
click at [267, 173] on span "Done" at bounding box center [268, 175] width 19 height 13
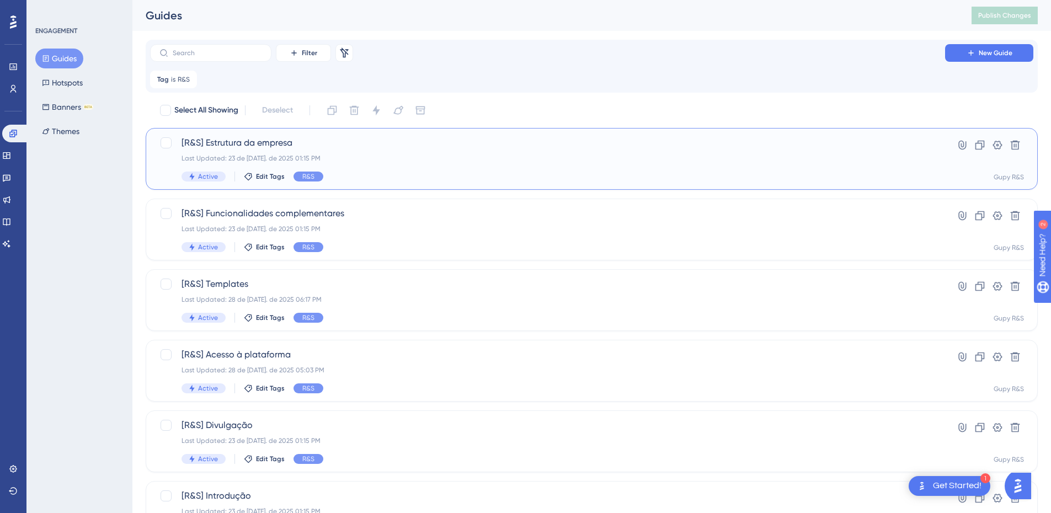
click at [250, 130] on div "[R&S] Estrutura da empresa Last Updated: 23 de [DATE]. de 2025 01:15 PM Active …" at bounding box center [592, 159] width 892 height 62
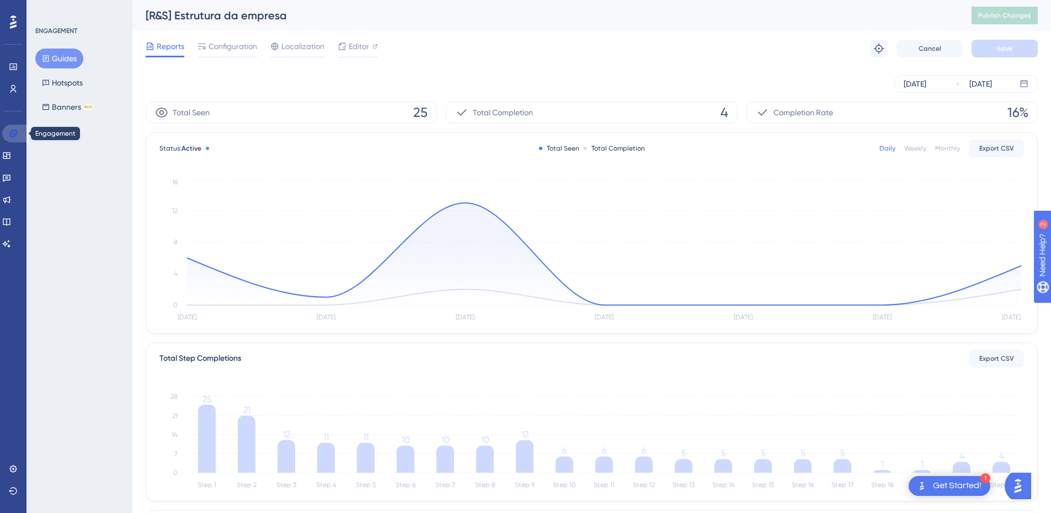
click at [11, 132] on icon at bounding box center [12, 133] width 7 height 7
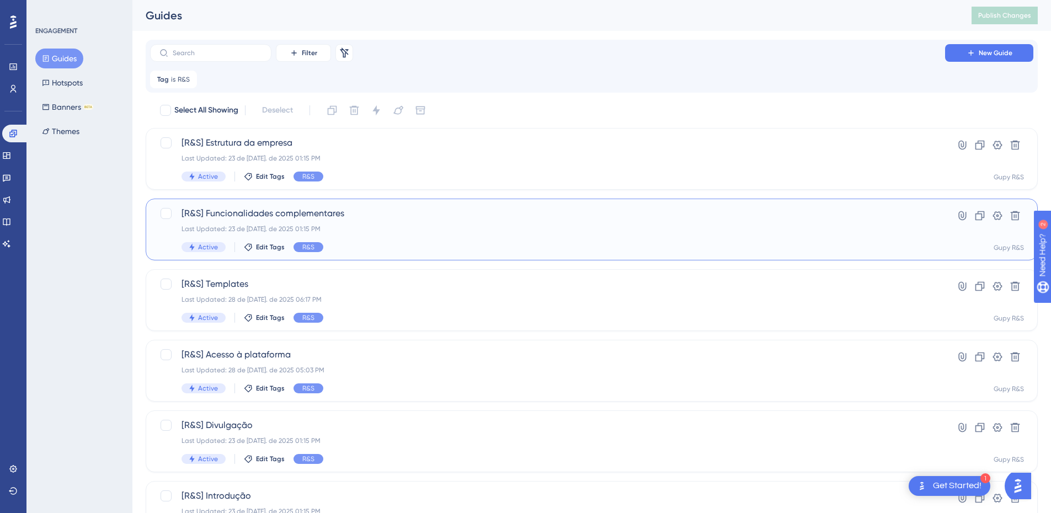
click at [262, 222] on div "[R&S] Funcionalidades complementares Last Updated: 23 de [DATE]. de 2025 01:15 …" at bounding box center [547, 229] width 732 height 45
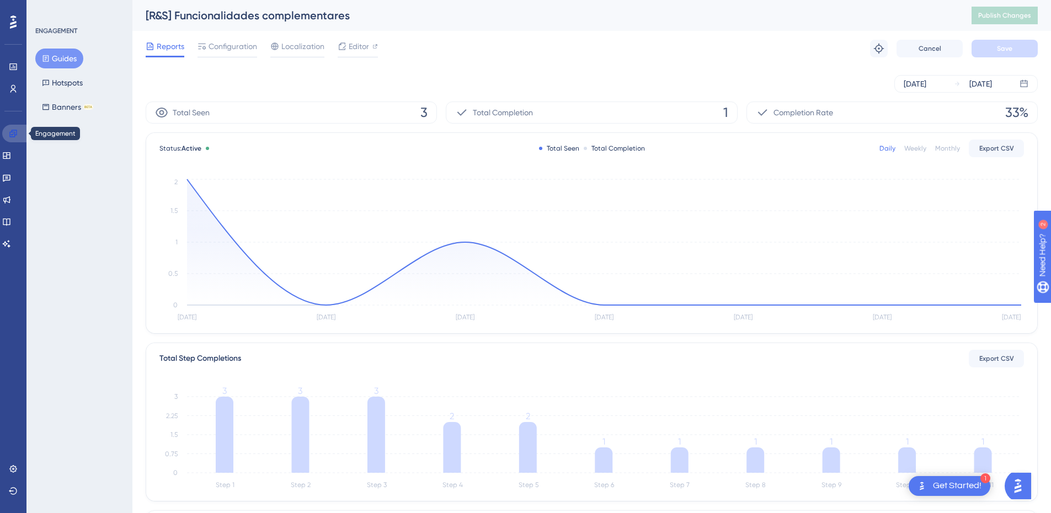
click at [12, 131] on icon at bounding box center [12, 133] width 7 height 7
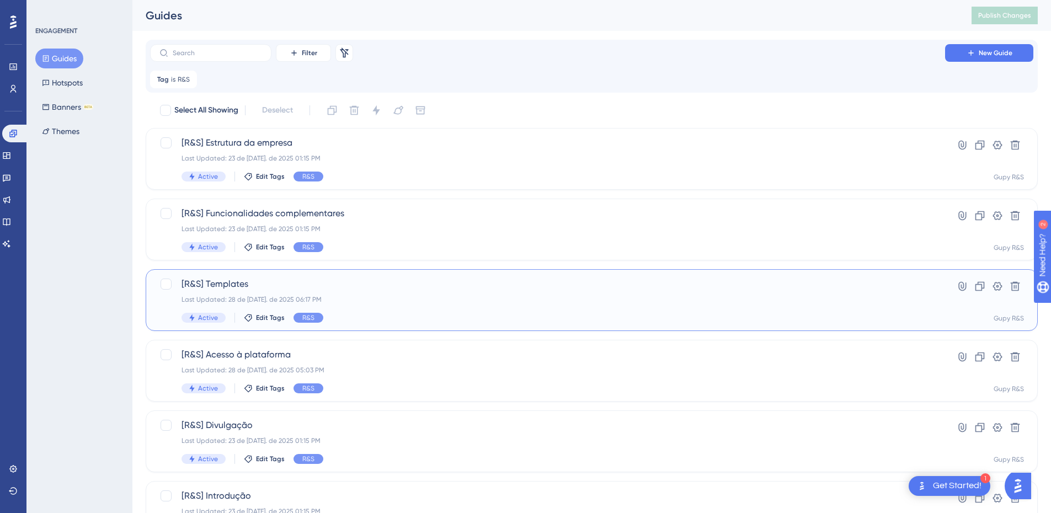
click at [248, 295] on div "[R&S] Templates Last Updated: 28 de [DATE]. de 2025 06:17 PM Active Edit Tags R…" at bounding box center [547, 299] width 732 height 45
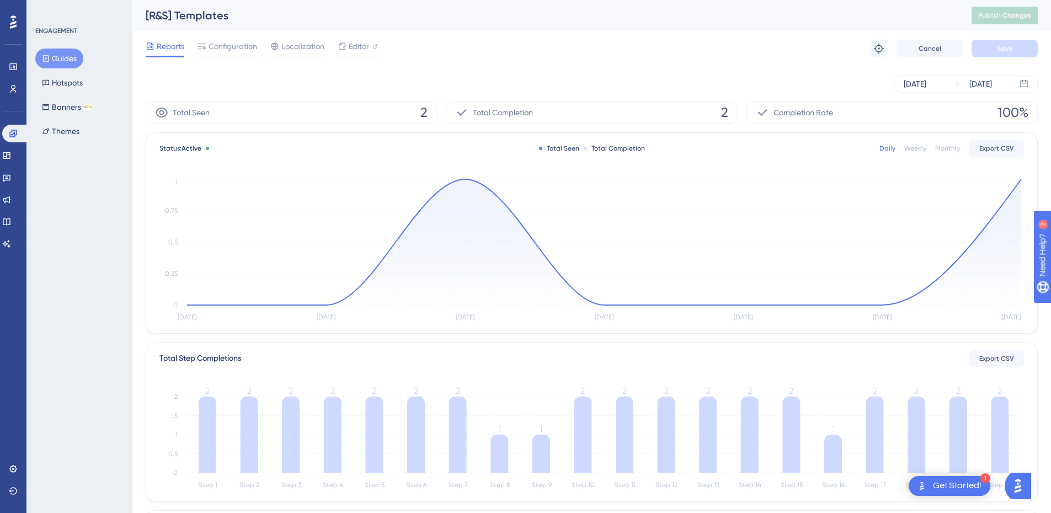
click at [5, 141] on div "Engagement" at bounding box center [13, 134] width 22 height 18
click at [9, 137] on link at bounding box center [15, 134] width 26 height 18
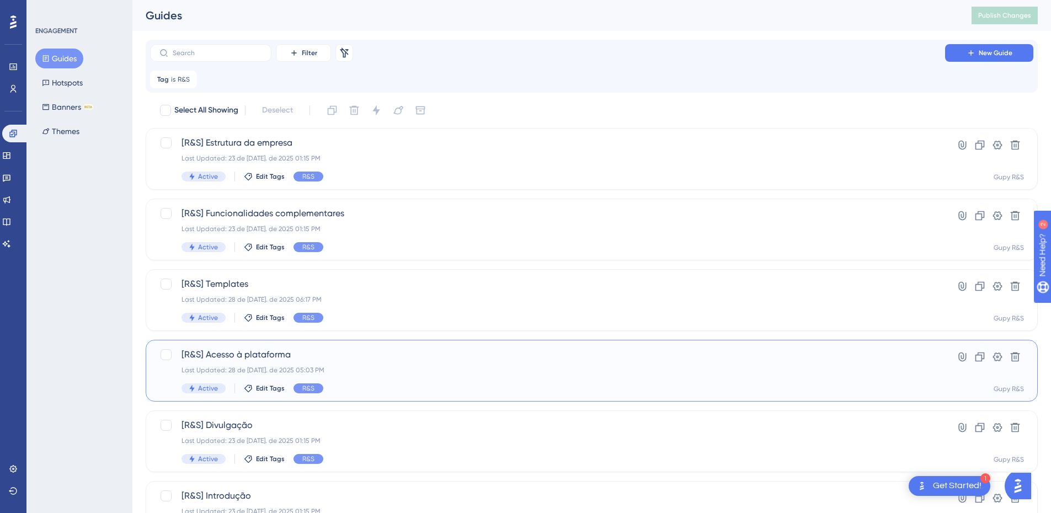
click at [282, 369] on div "Last Updated: 28 de [DATE]. de 2025 05:03 PM" at bounding box center [547, 370] width 732 height 9
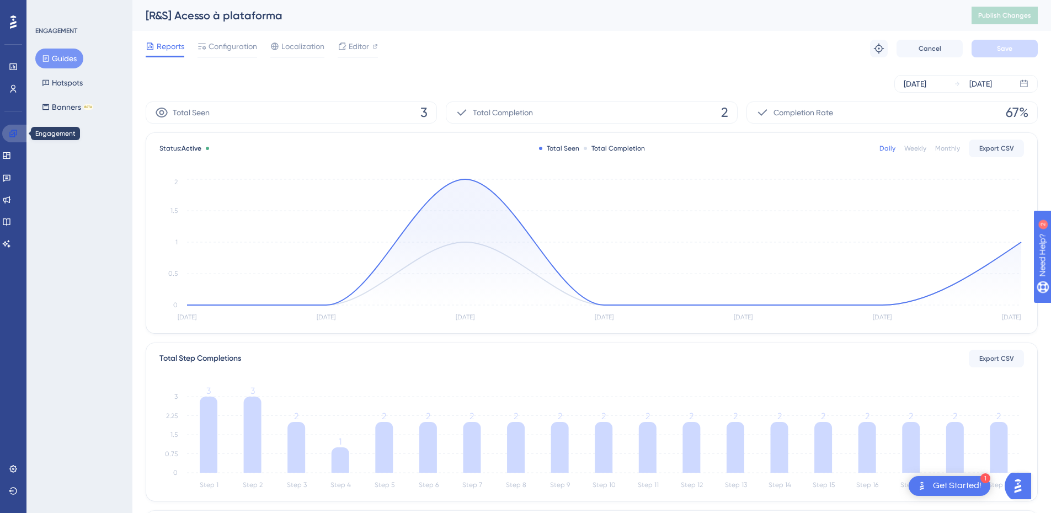
click at [12, 138] on link at bounding box center [15, 134] width 26 height 18
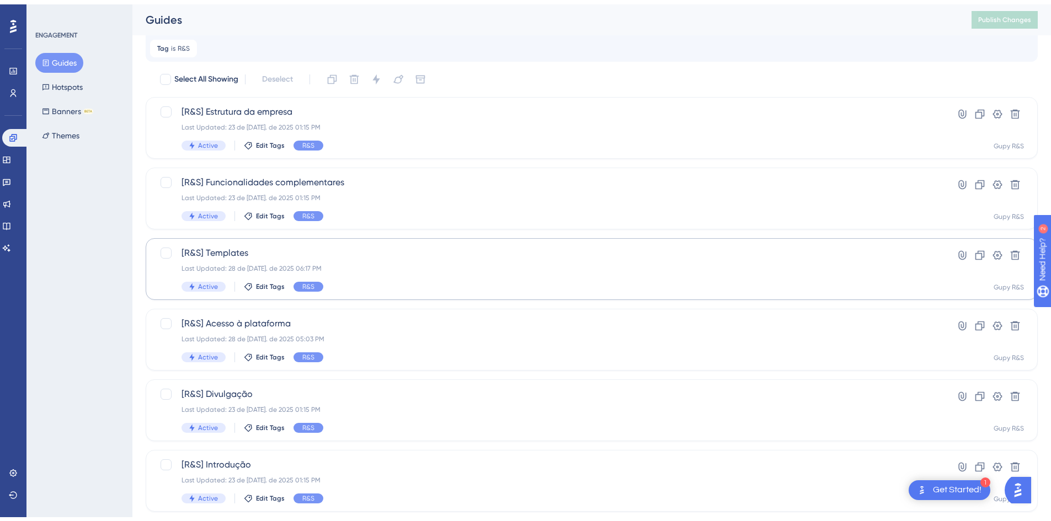
scroll to position [55, 0]
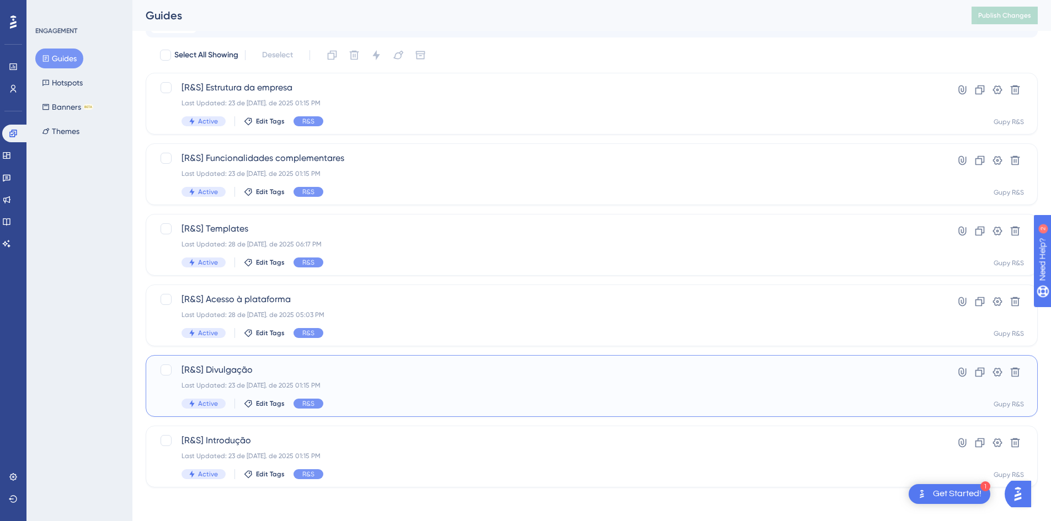
click at [239, 383] on div "Last Updated: 23 de [DATE]. de 2025 01:15 PM" at bounding box center [547, 385] width 732 height 9
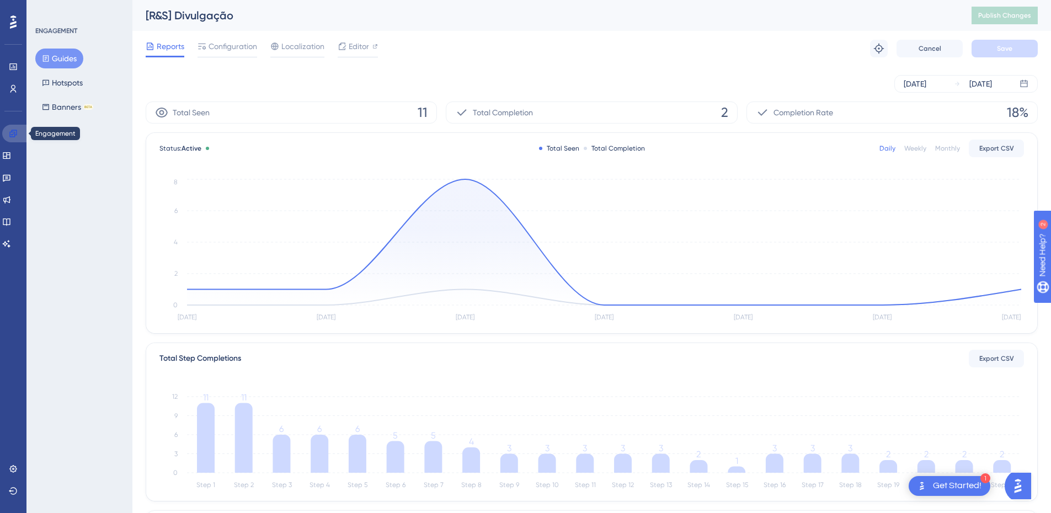
click at [20, 130] on link at bounding box center [15, 134] width 26 height 18
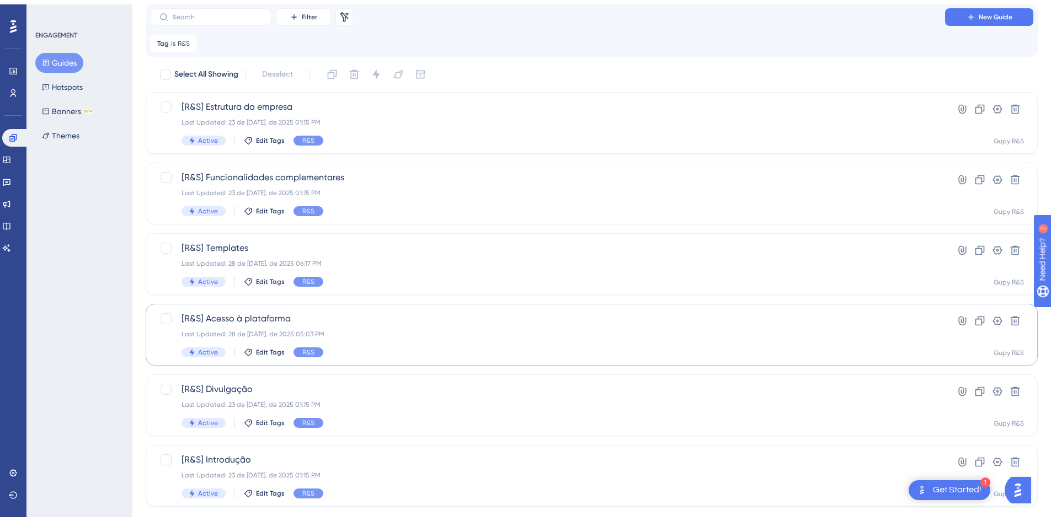
scroll to position [57, 0]
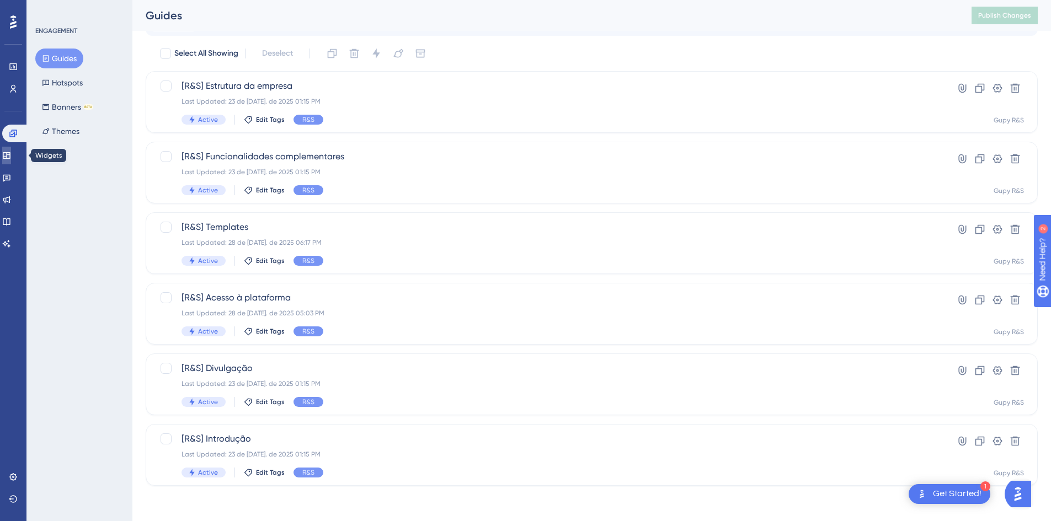
click at [7, 151] on link at bounding box center [6, 156] width 9 height 18
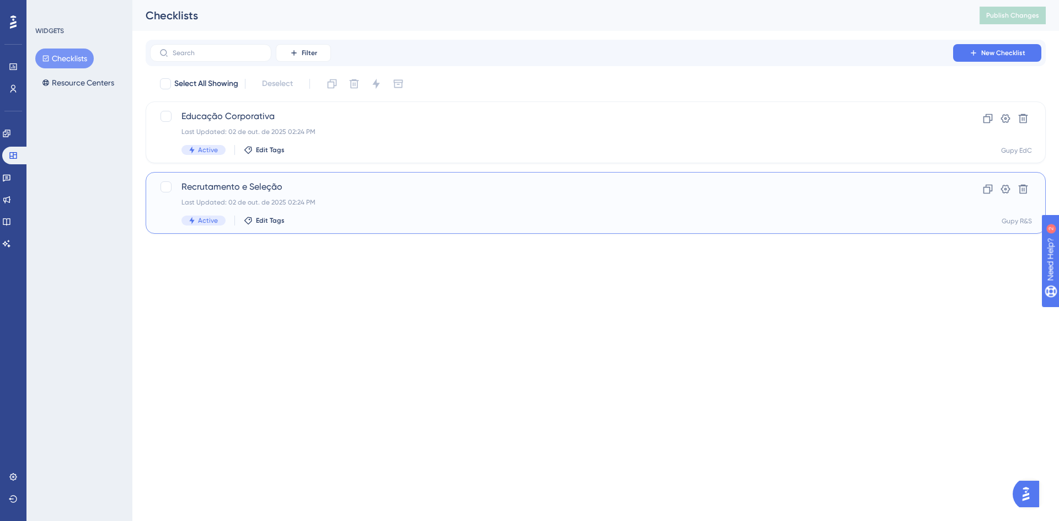
click at [277, 190] on span "Recrutamento e Seleção" at bounding box center [551, 186] width 740 height 13
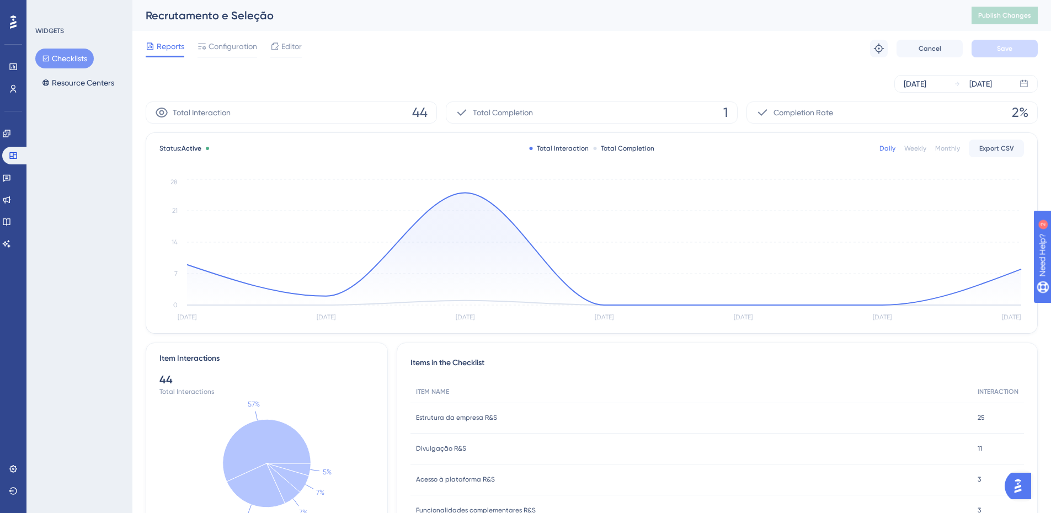
click at [270, 55] on div "Reports Configuration Editor" at bounding box center [224, 49] width 156 height 18
click at [290, 55] on div "Editor" at bounding box center [285, 49] width 31 height 18
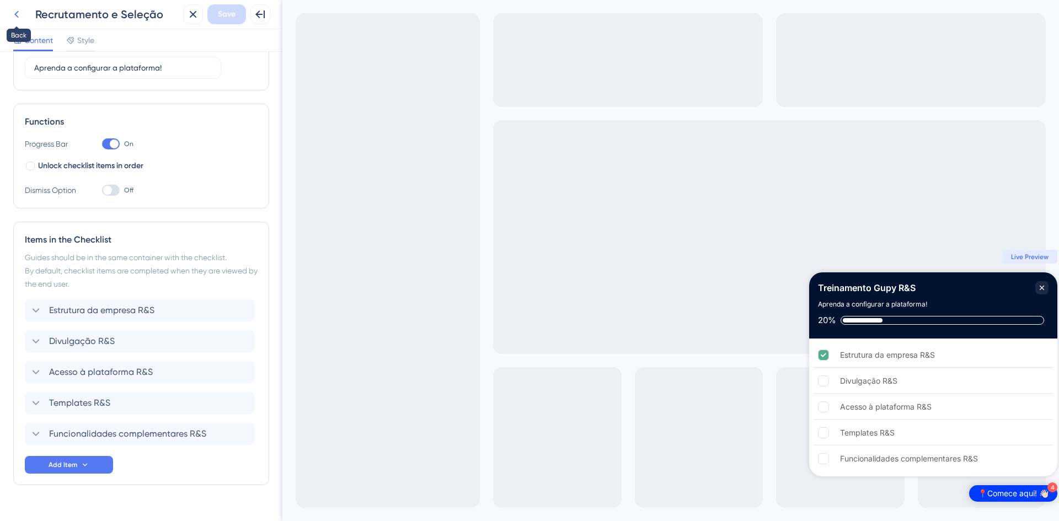
click at [19, 11] on icon at bounding box center [16, 14] width 13 height 13
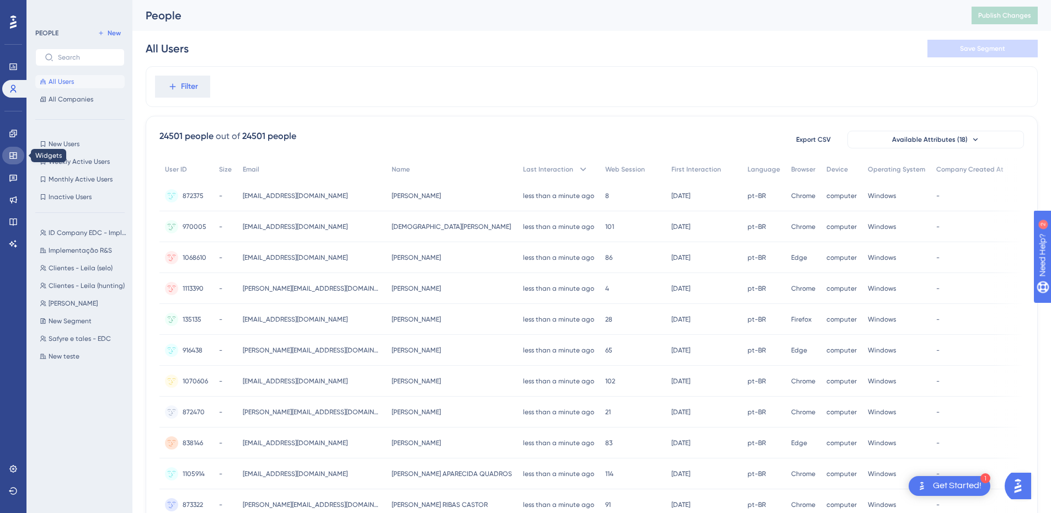
click at [16, 159] on icon at bounding box center [12, 155] width 7 height 7
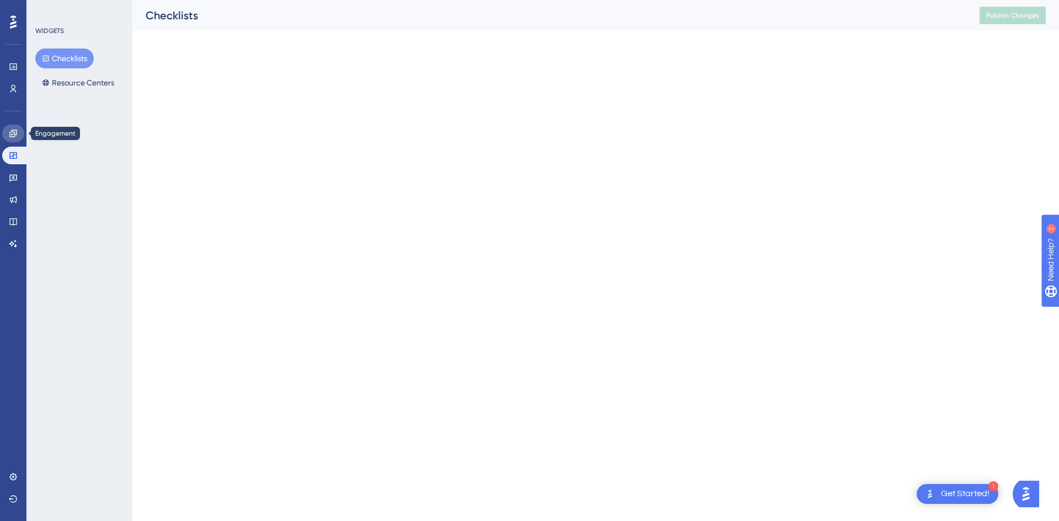
click at [16, 136] on icon at bounding box center [13, 133] width 9 height 9
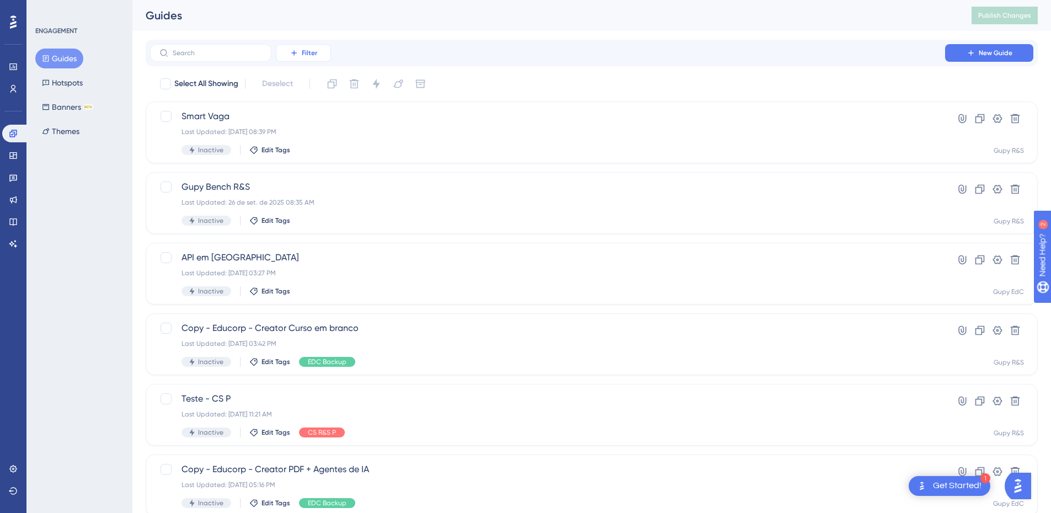
click at [308, 57] on button "Filter" at bounding box center [303, 53] width 55 height 18
click at [298, 90] on span "Tags" at bounding box center [300, 84] width 17 height 13
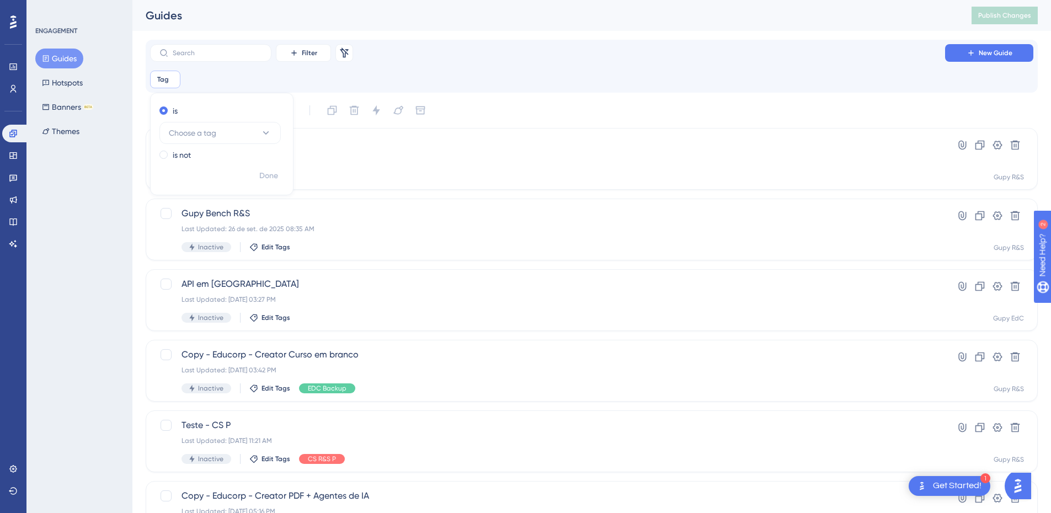
click at [212, 121] on div "is Choose a tag" at bounding box center [219, 124] width 120 height 40
click at [211, 131] on span "Choose a tag" at bounding box center [192, 132] width 47 height 13
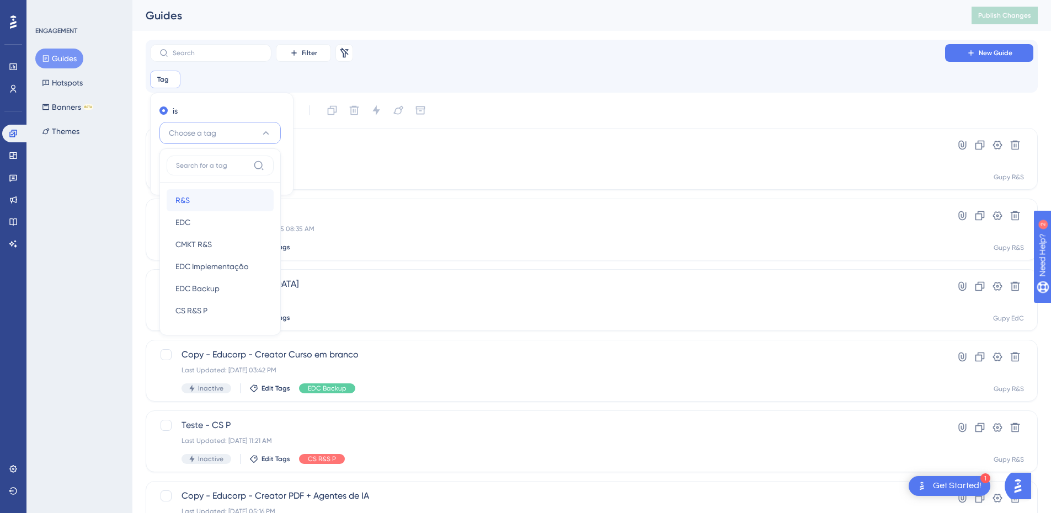
click at [202, 199] on div "R&S R&S" at bounding box center [219, 200] width 89 height 22
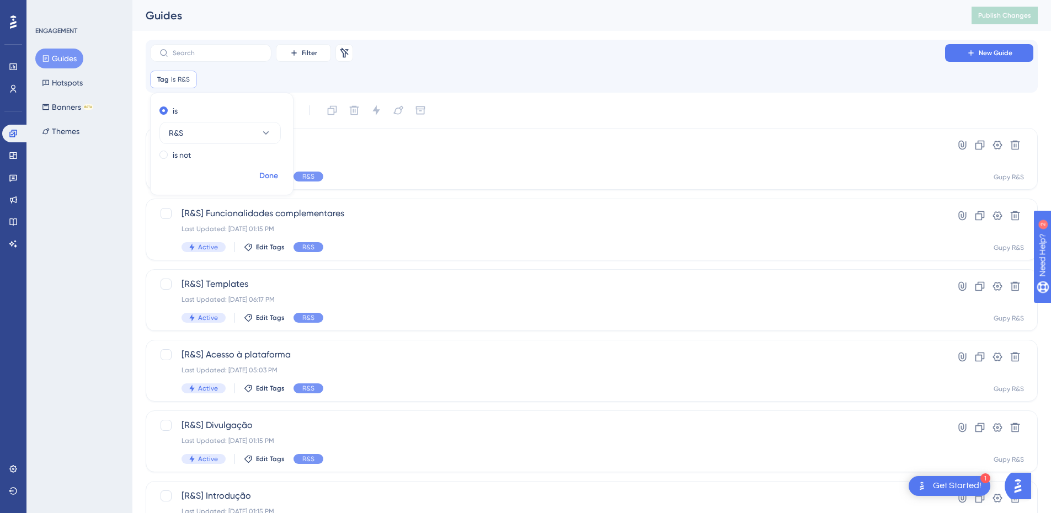
click at [273, 184] on button "Done" at bounding box center [268, 176] width 31 height 20
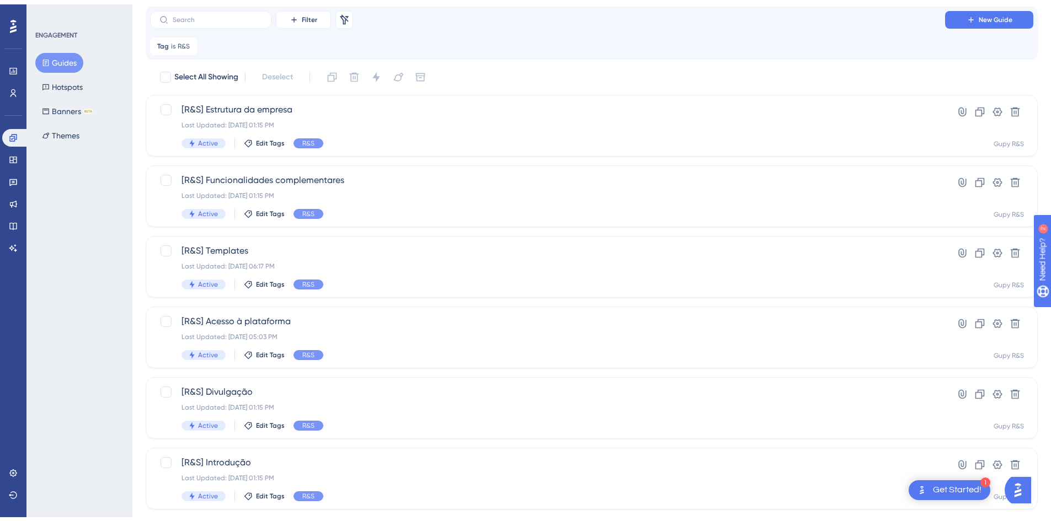
scroll to position [55, 0]
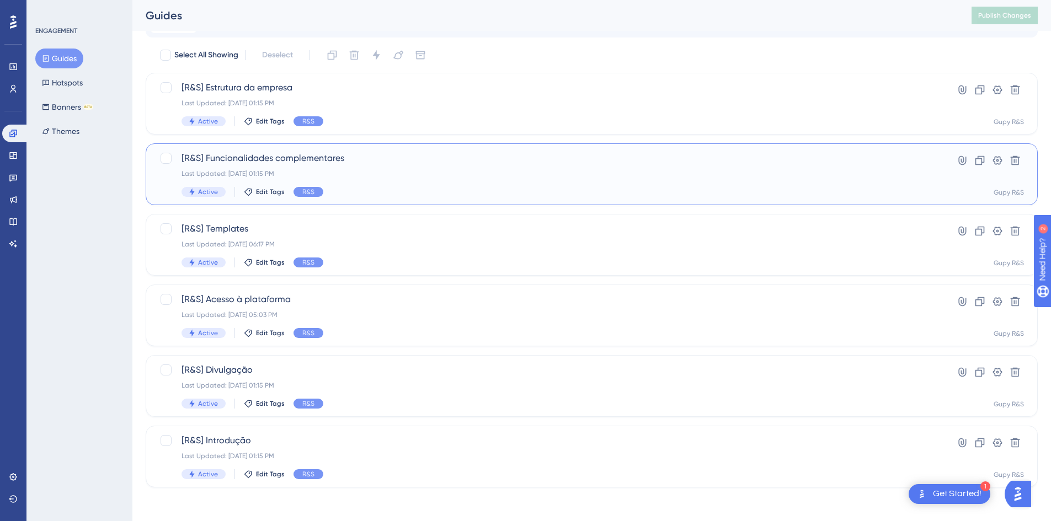
click at [348, 168] on div "[R&S] Funcionalidades complementares Last Updated: 23 de [DATE]. de 2025 01:15 …" at bounding box center [547, 174] width 732 height 45
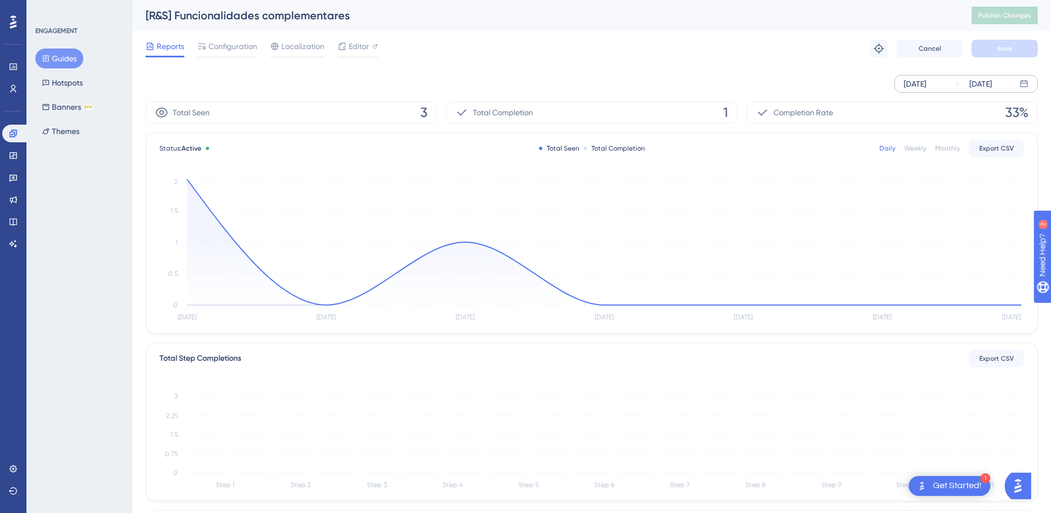
click at [962, 81] on div "[DATE]" at bounding box center [973, 83] width 38 height 13
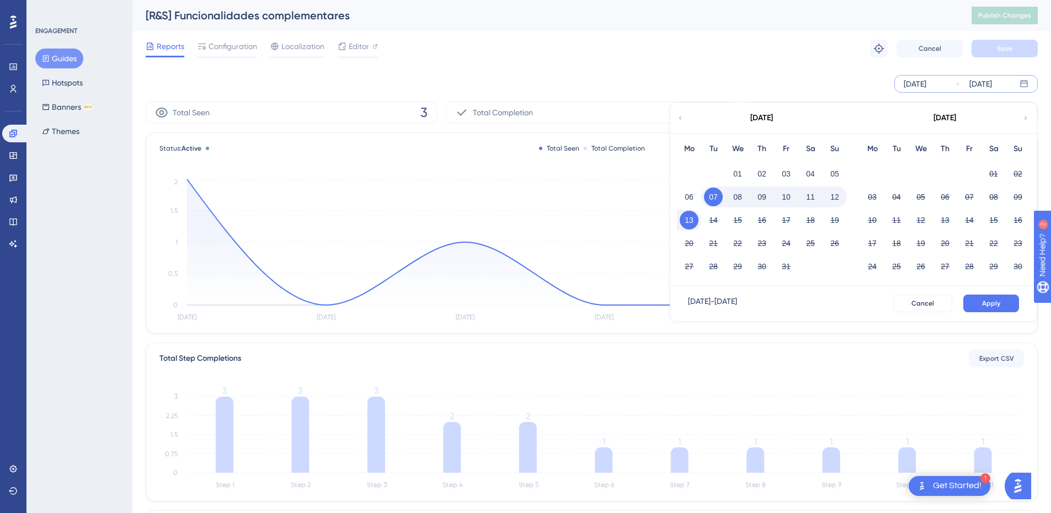
click at [962, 81] on div "[DATE]" at bounding box center [973, 83] width 38 height 13
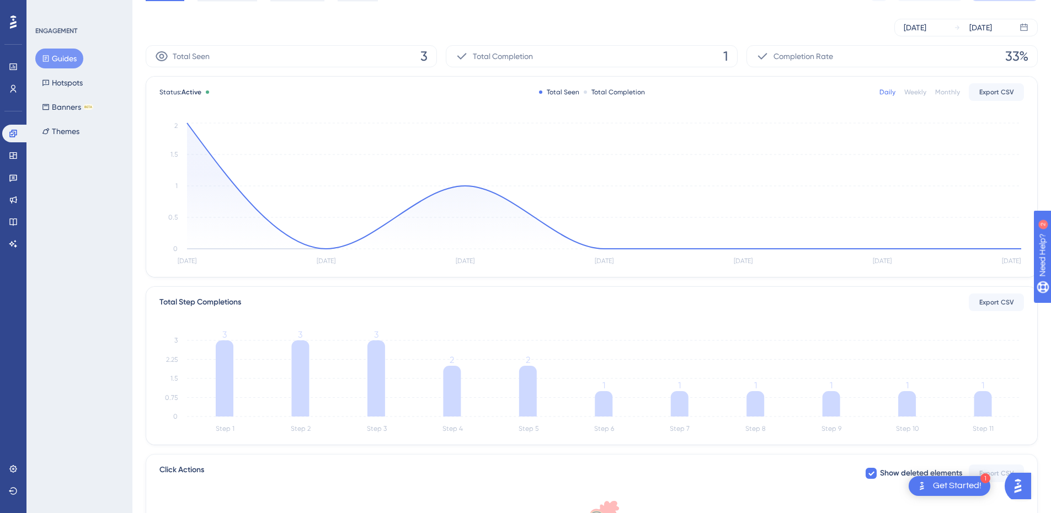
scroll to position [110, 0]
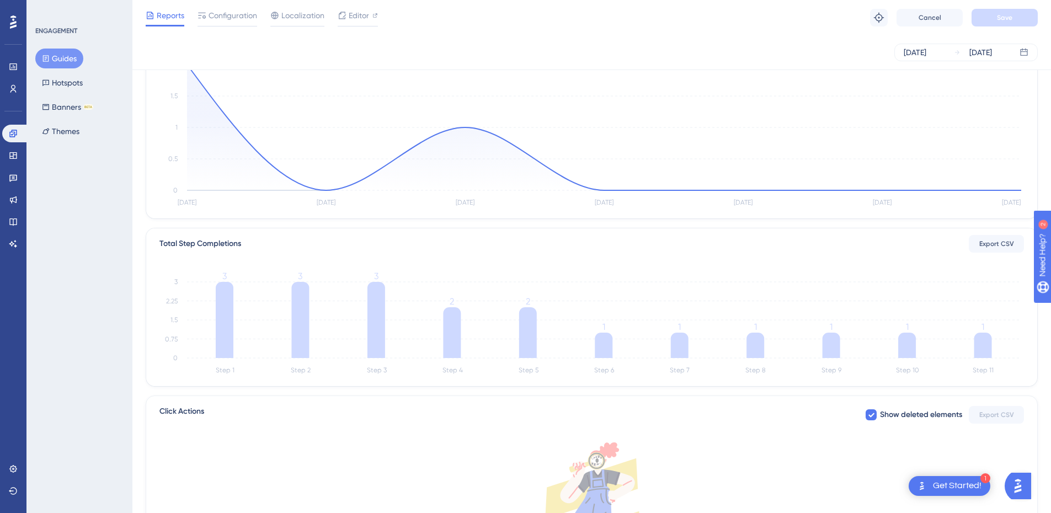
click at [990, 366] on tspan "Step 11" at bounding box center [983, 370] width 21 height 8
click at [987, 346] on icon at bounding box center [983, 345] width 18 height 25
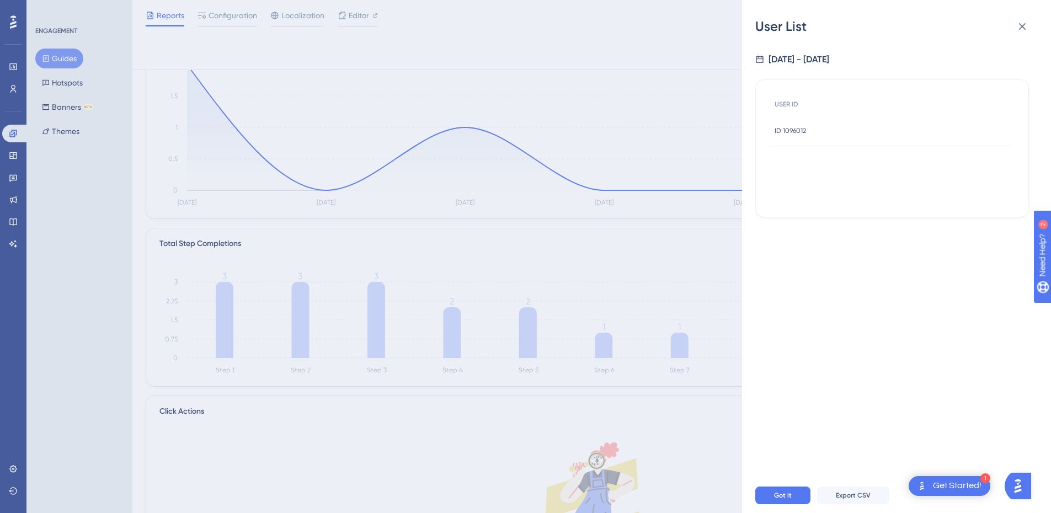
click at [808, 137] on div "ID 1096012 ID 1096012" at bounding box center [890, 130] width 242 height 31
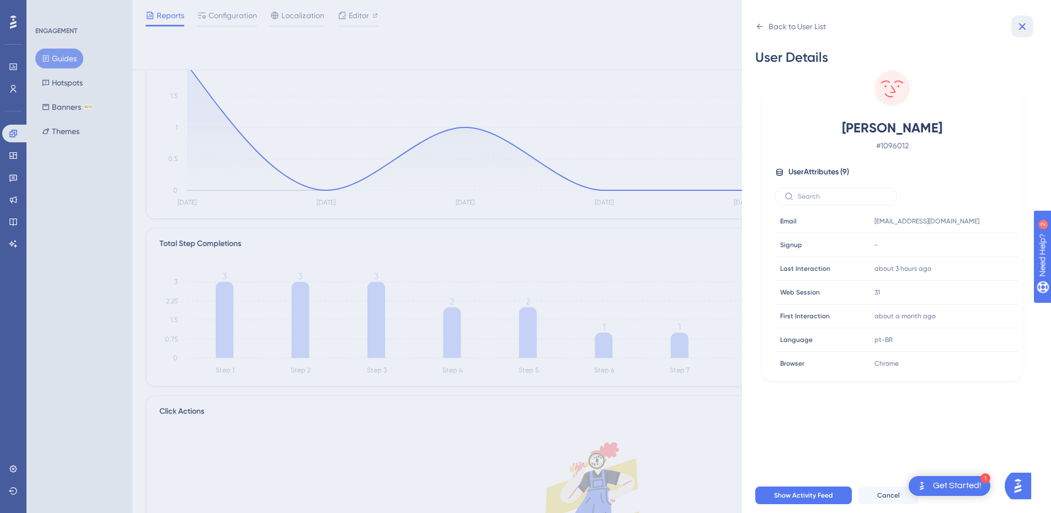
click at [1020, 24] on icon at bounding box center [1022, 26] width 7 height 7
